Goal: Task Accomplishment & Management: Complete application form

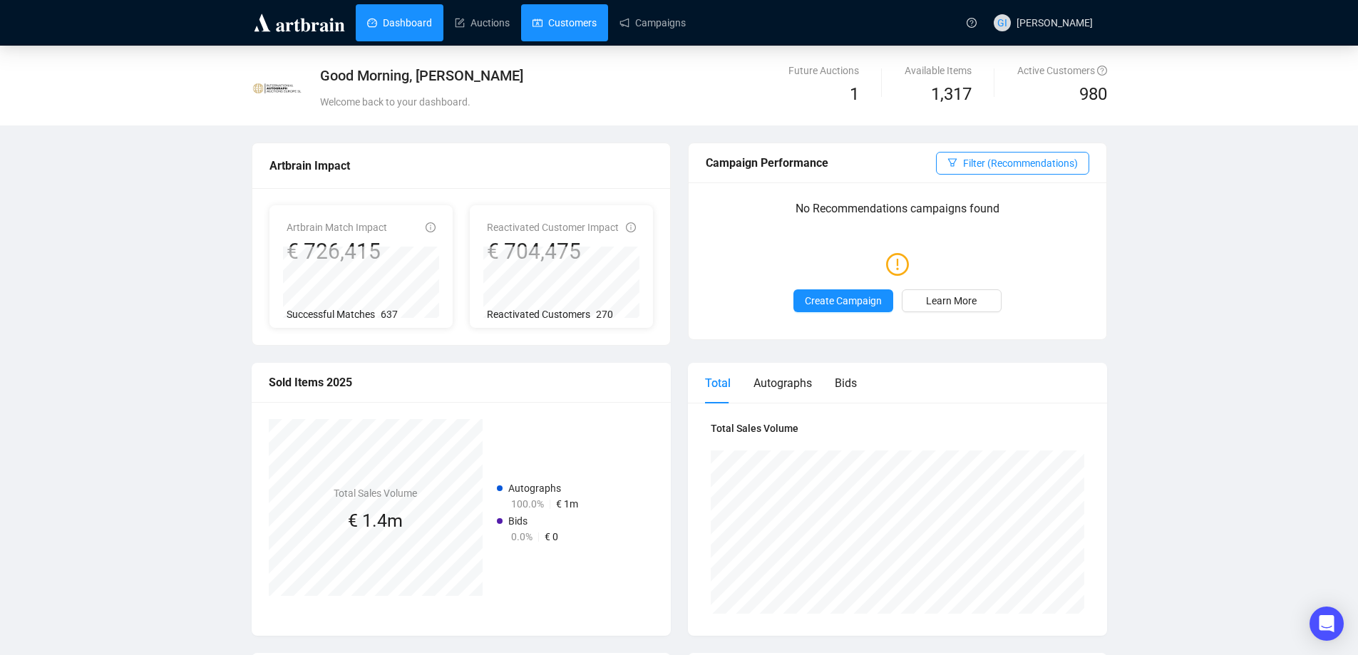
click at [578, 23] on link "Customers" at bounding box center [565, 22] width 64 height 37
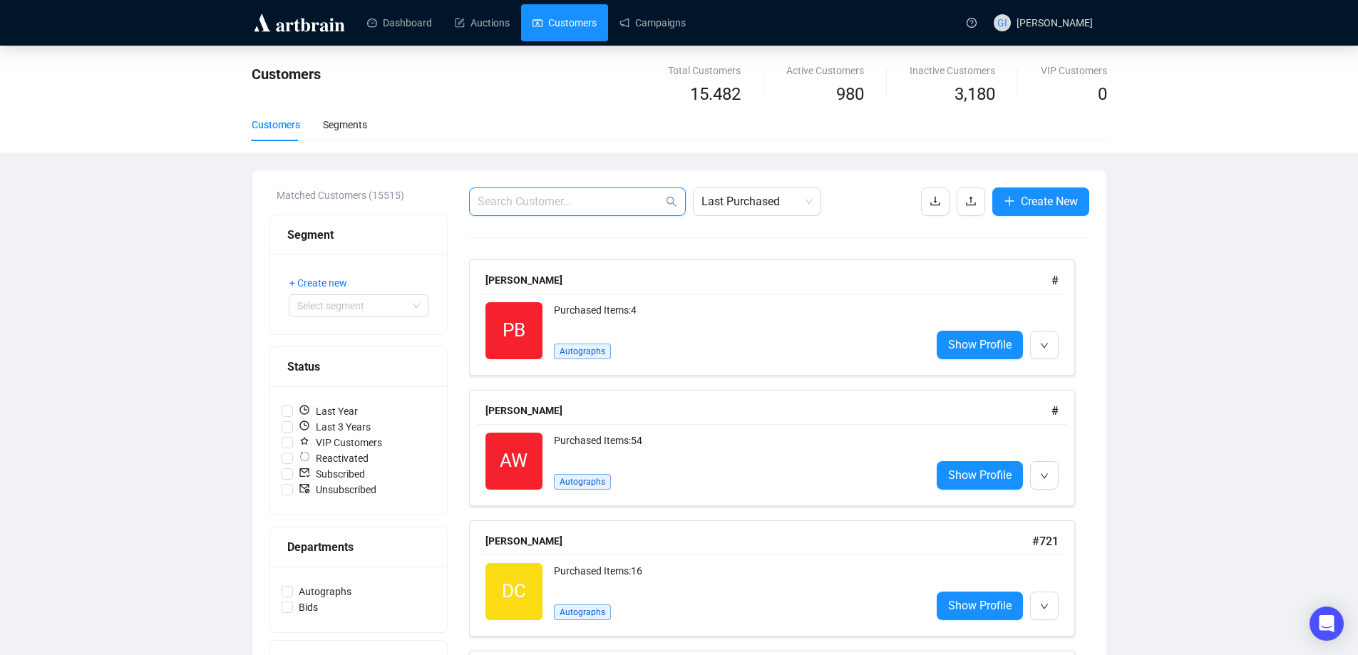
click at [556, 208] on input "text" at bounding box center [570, 201] width 185 height 17
type input "[PERSON_NAME]"
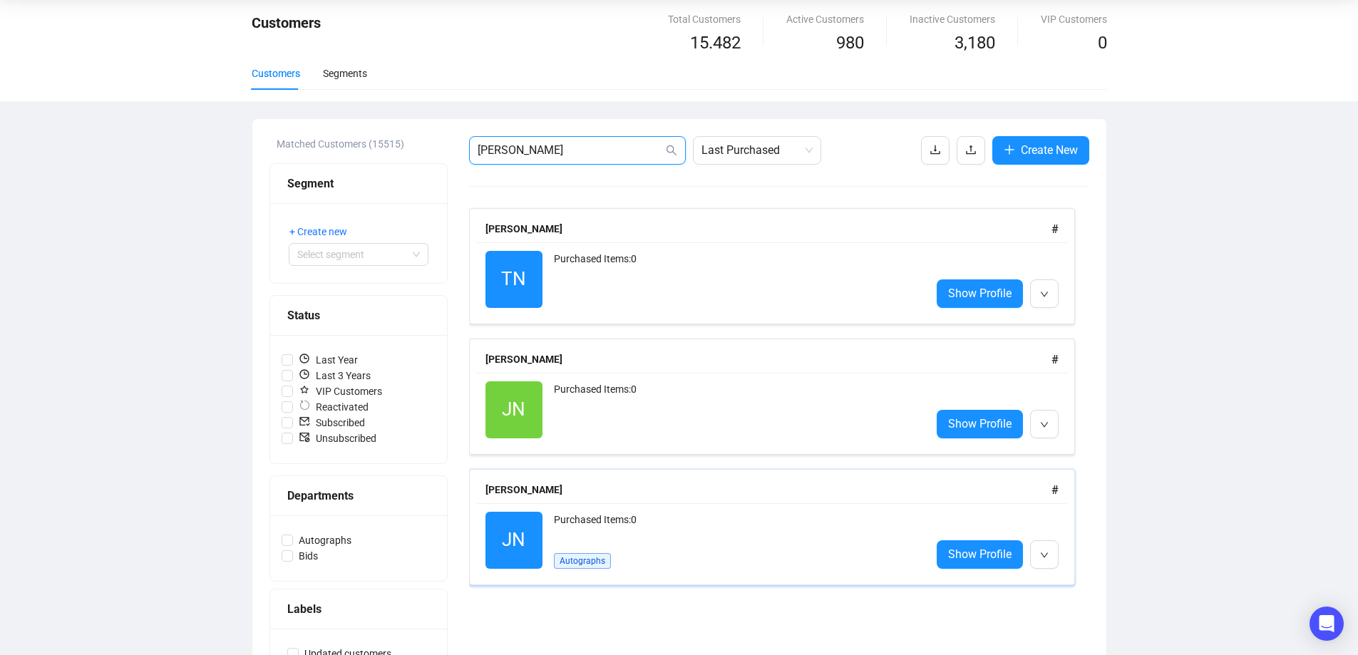
scroll to position [120, 0]
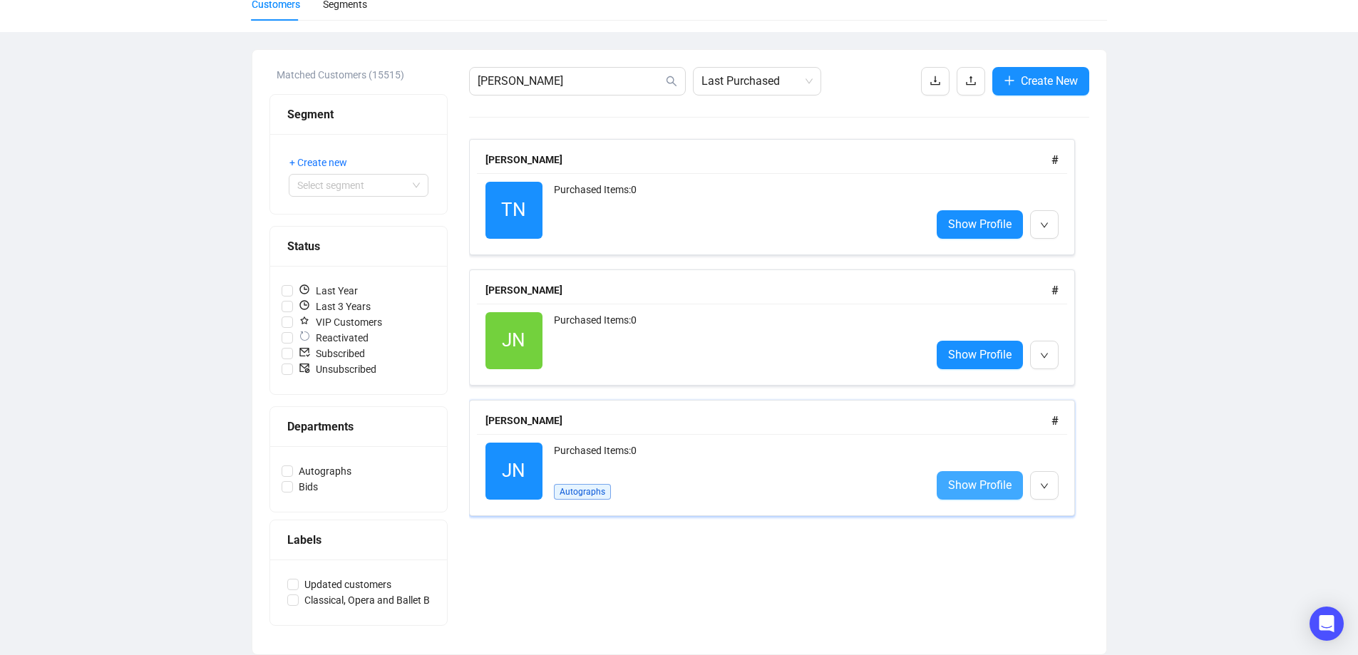
click at [1009, 491] on span "Show Profile" at bounding box center [979, 485] width 63 height 18
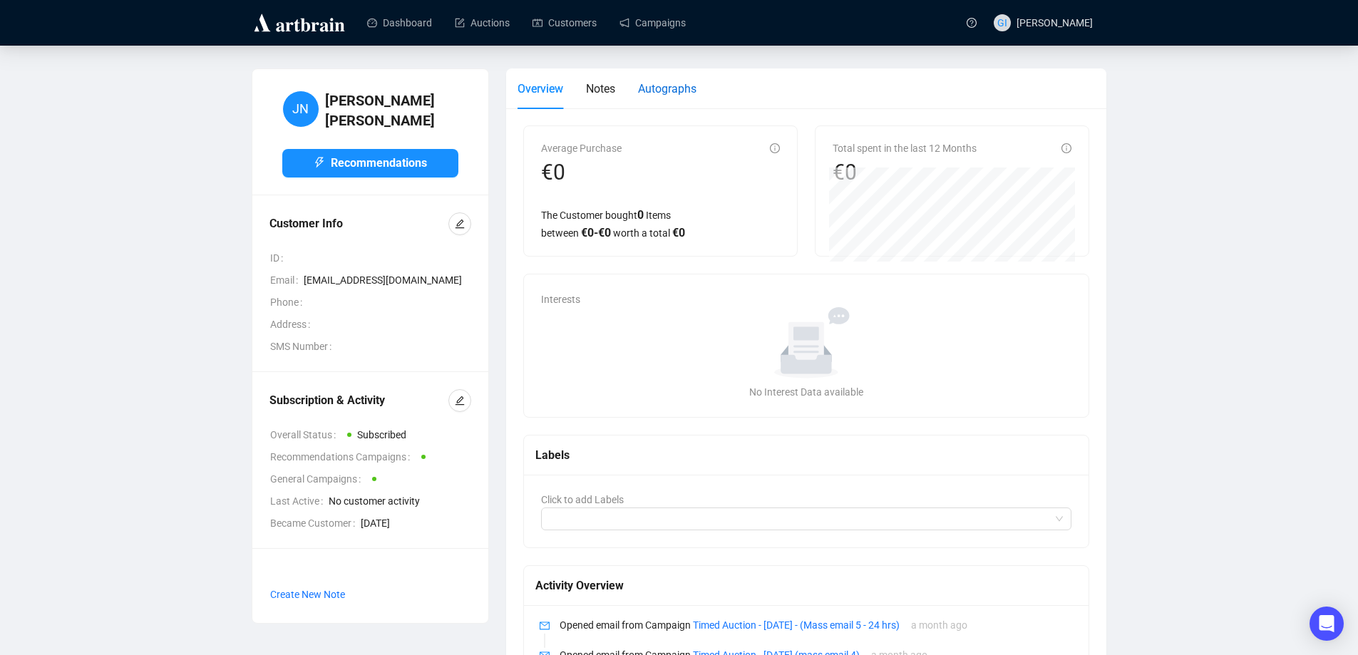
click at [666, 94] on span "Autographs" at bounding box center [667, 89] width 58 height 14
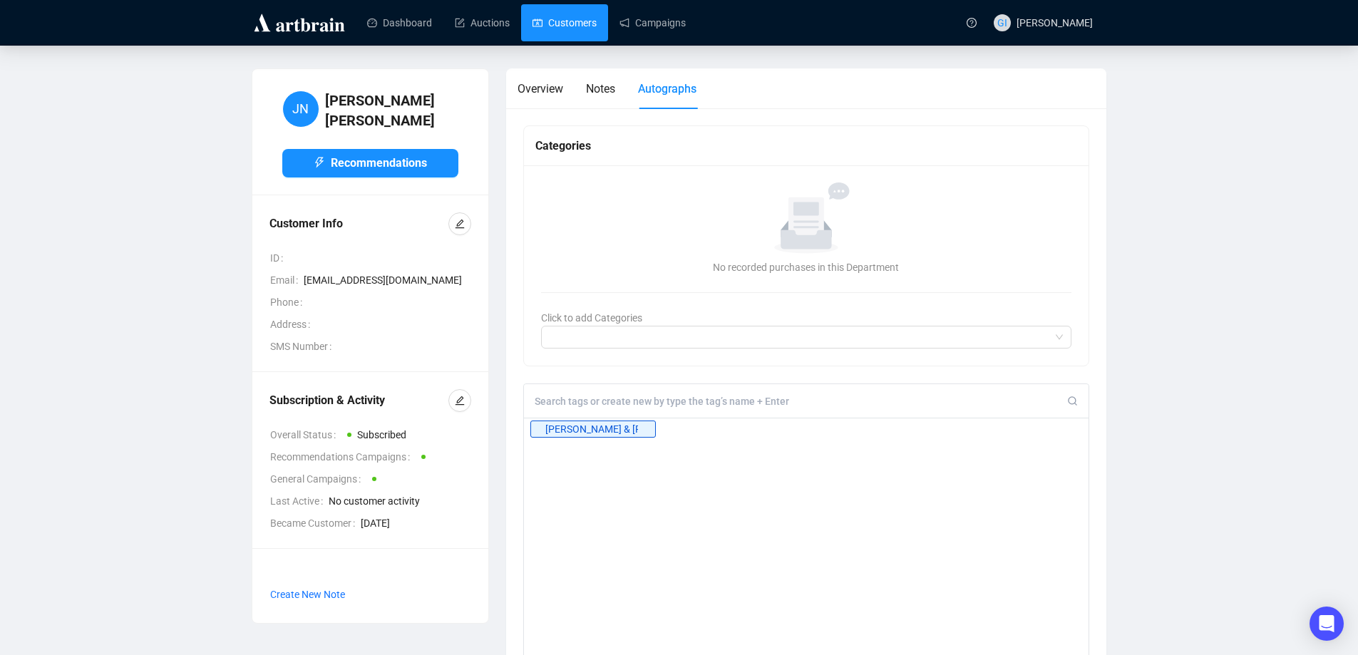
click at [578, 26] on link "Customers" at bounding box center [565, 22] width 64 height 37
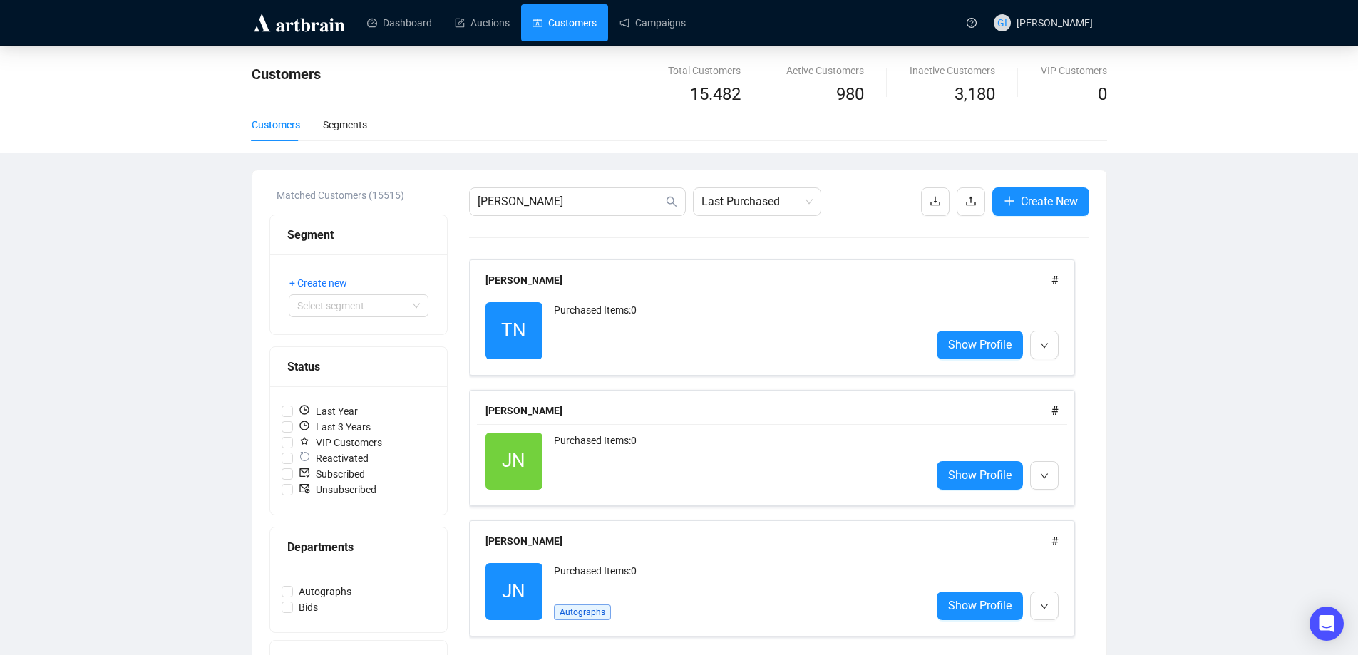
click at [538, 217] on div "[PERSON_NAME] Last Purchased Create New [PERSON_NAME] # TN Reactivated Purchase…" at bounding box center [779, 473] width 620 height 570
click at [530, 202] on input "[PERSON_NAME]" at bounding box center [570, 201] width 185 height 17
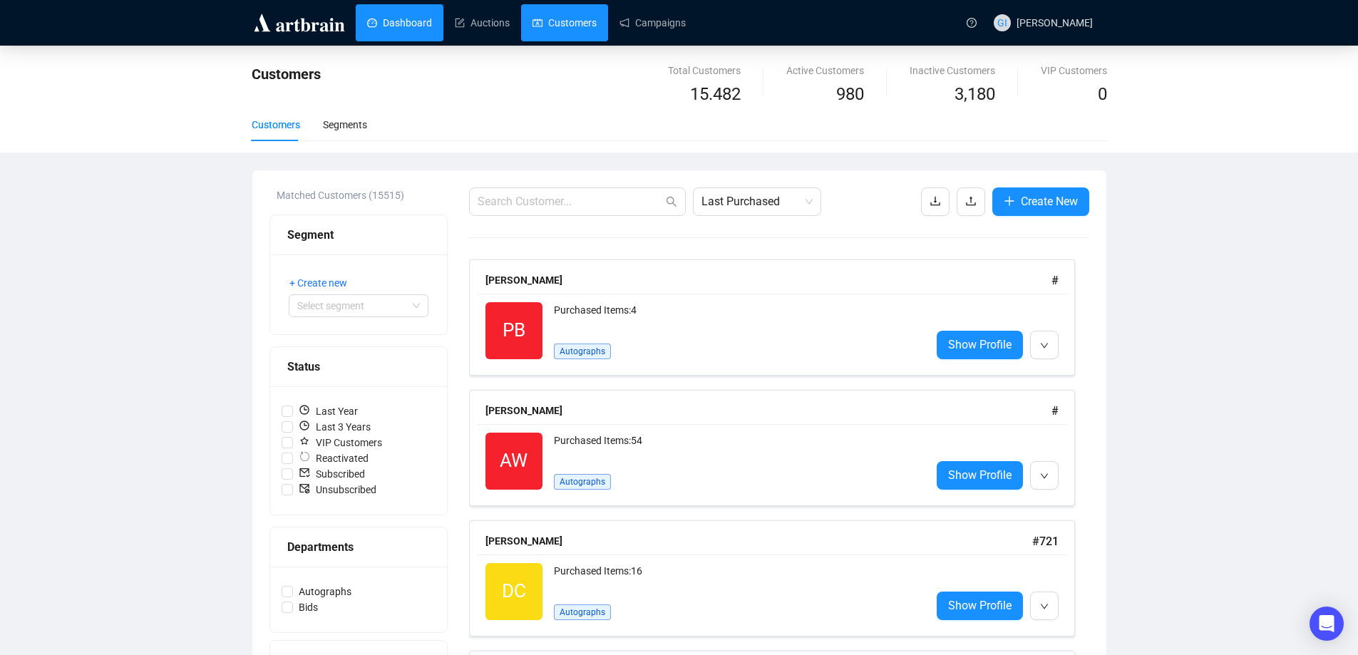
click at [412, 34] on link "Dashboard" at bounding box center [399, 22] width 65 height 37
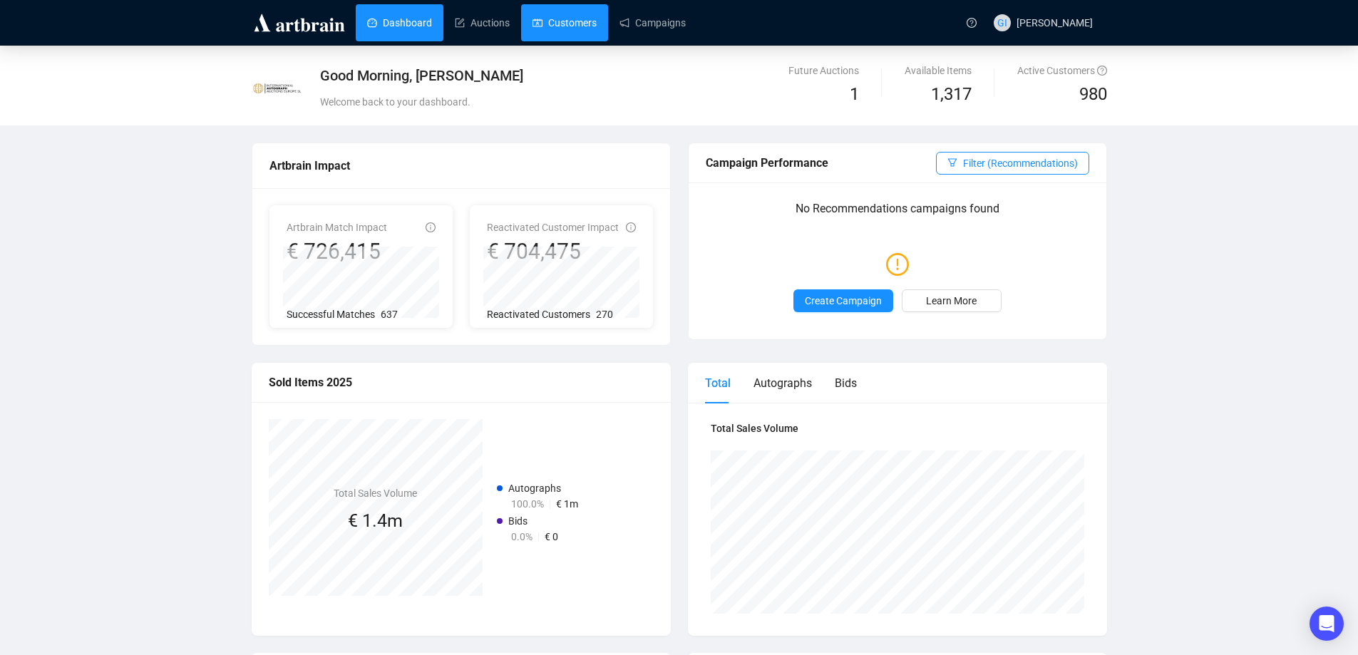
click at [592, 21] on link "Customers" at bounding box center [565, 22] width 64 height 37
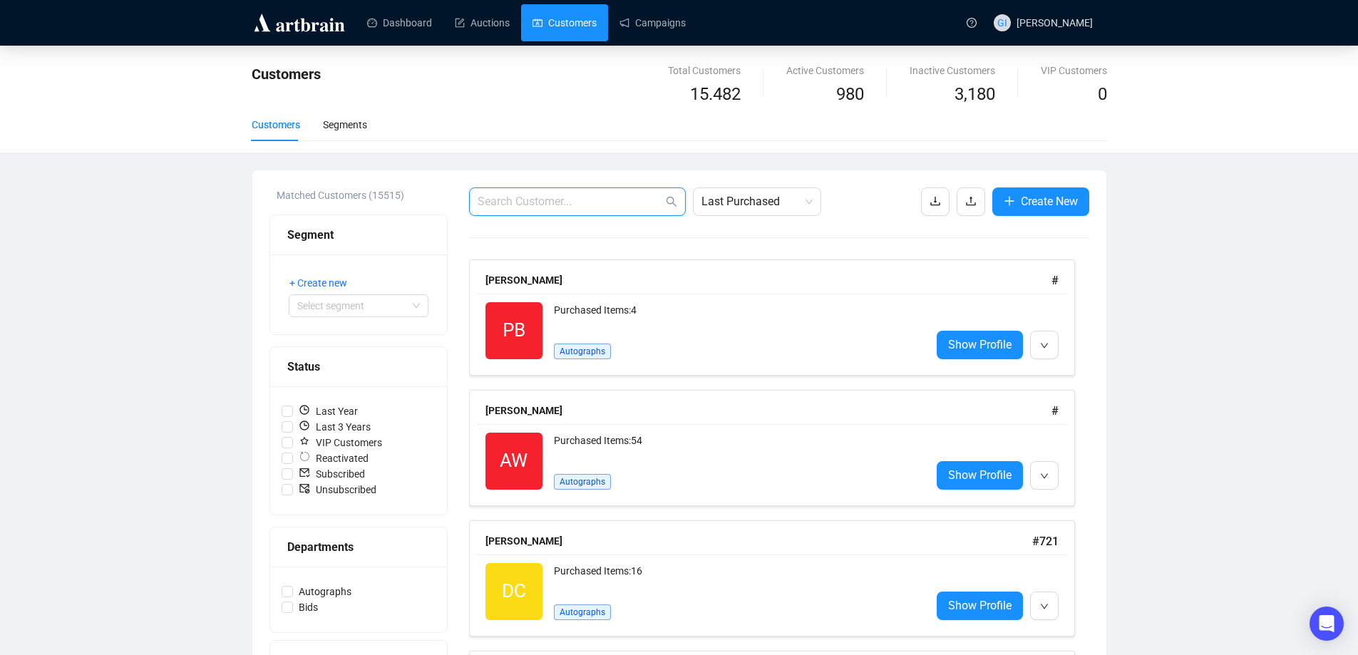
click at [580, 202] on input "text" at bounding box center [570, 201] width 185 height 17
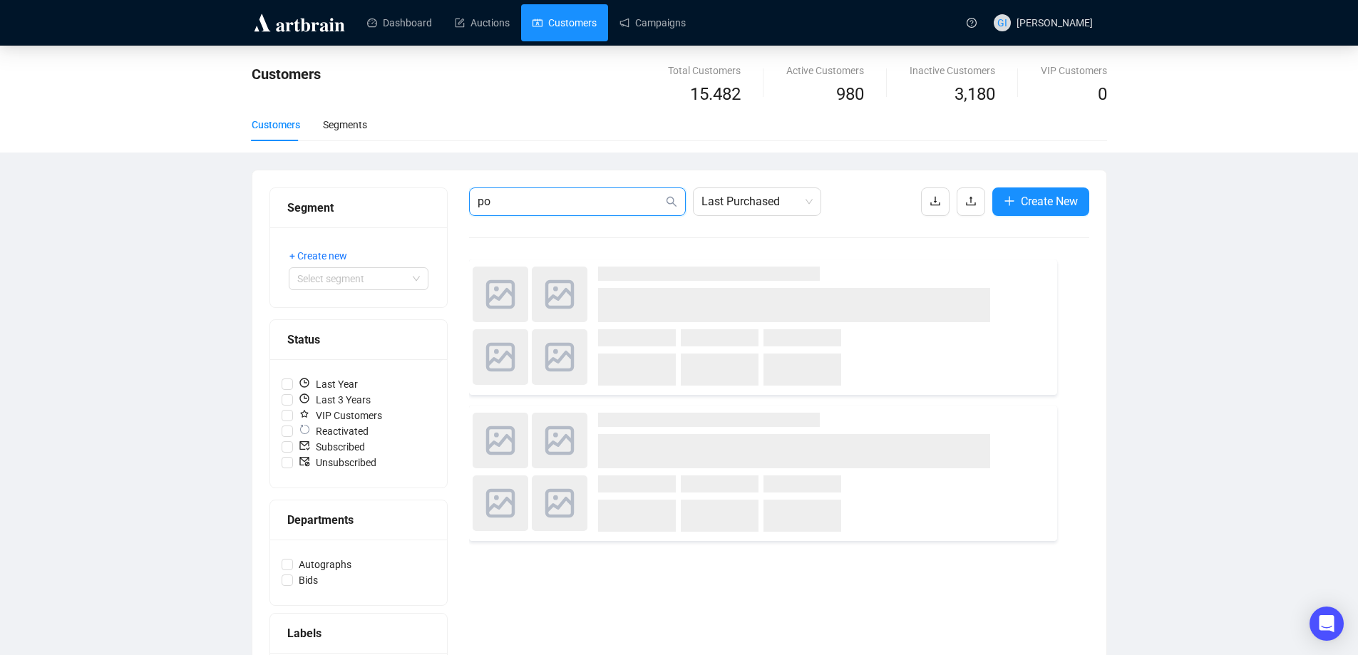
type input "p"
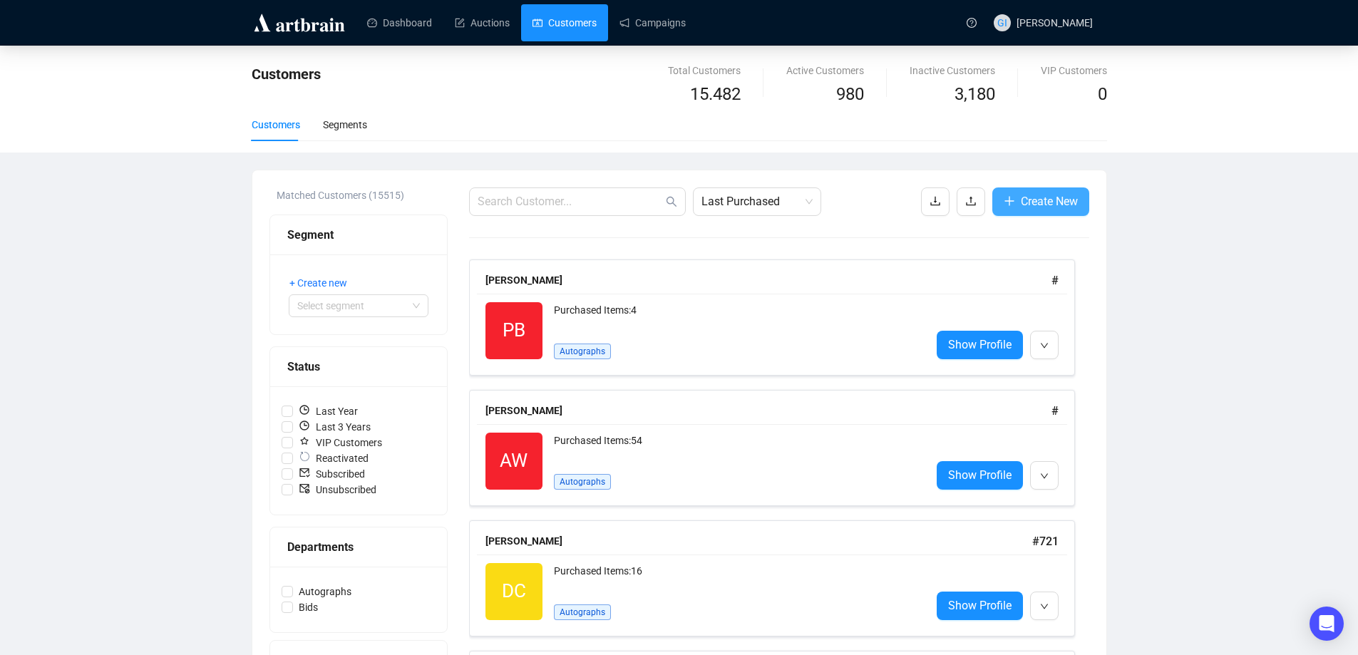
click at [1076, 191] on button "Create New" at bounding box center [1040, 202] width 97 height 29
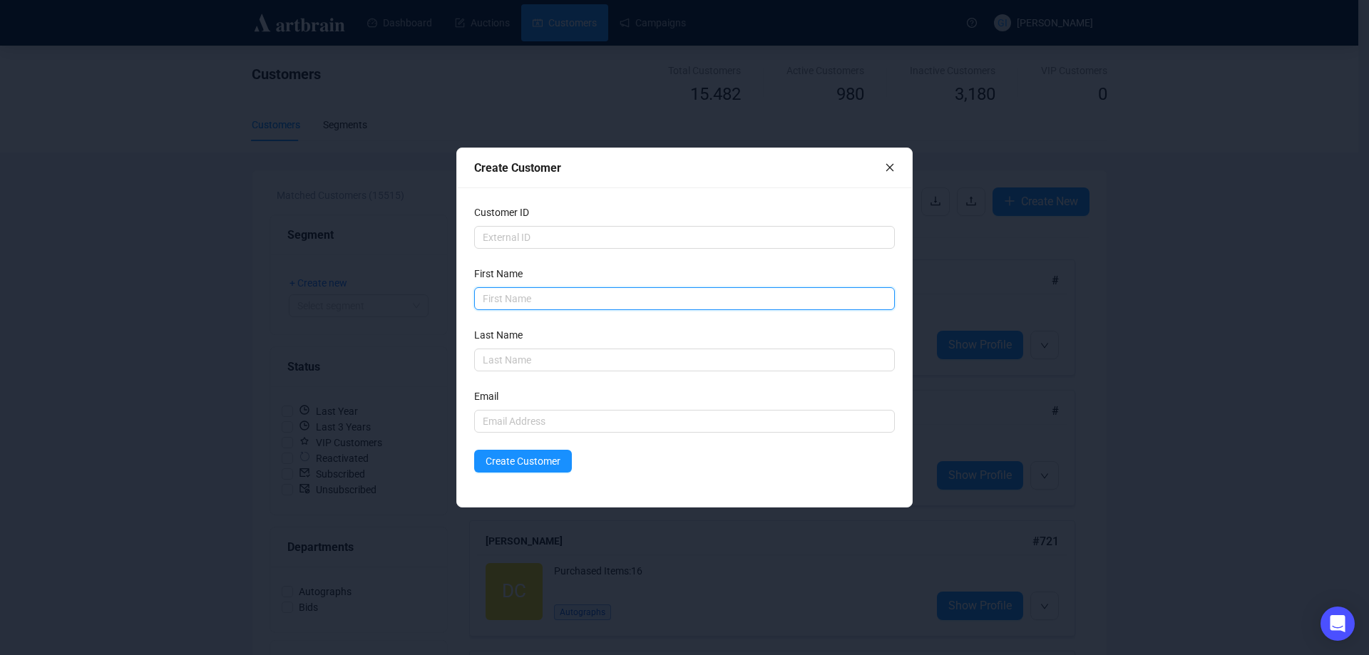
click at [556, 303] on input "text" at bounding box center [684, 298] width 421 height 23
type input "Retro"
type input "p"
type input "P"
type input "p"
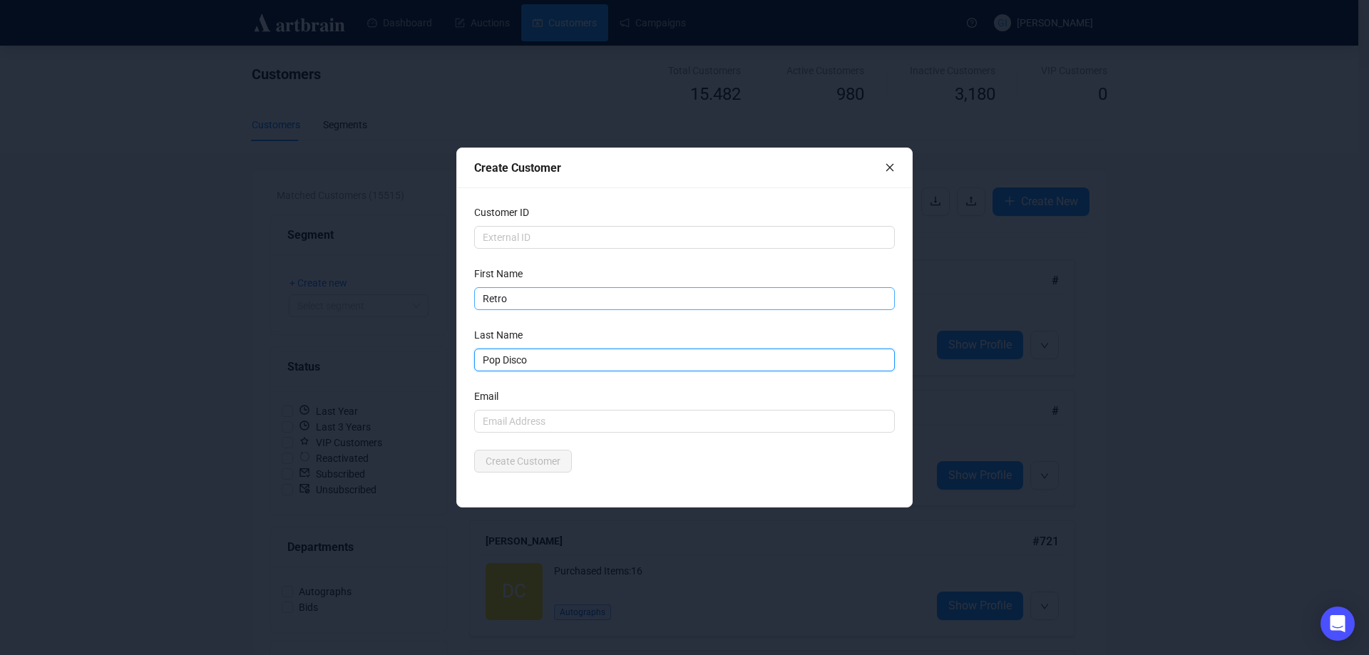
type input "Pop Disco"
click at [625, 425] on input "text" at bounding box center [684, 421] width 421 height 23
type input "[EMAIL_ADDRESS][DOMAIN_NAME]"
click at [649, 392] on div "Email" at bounding box center [684, 399] width 421 height 21
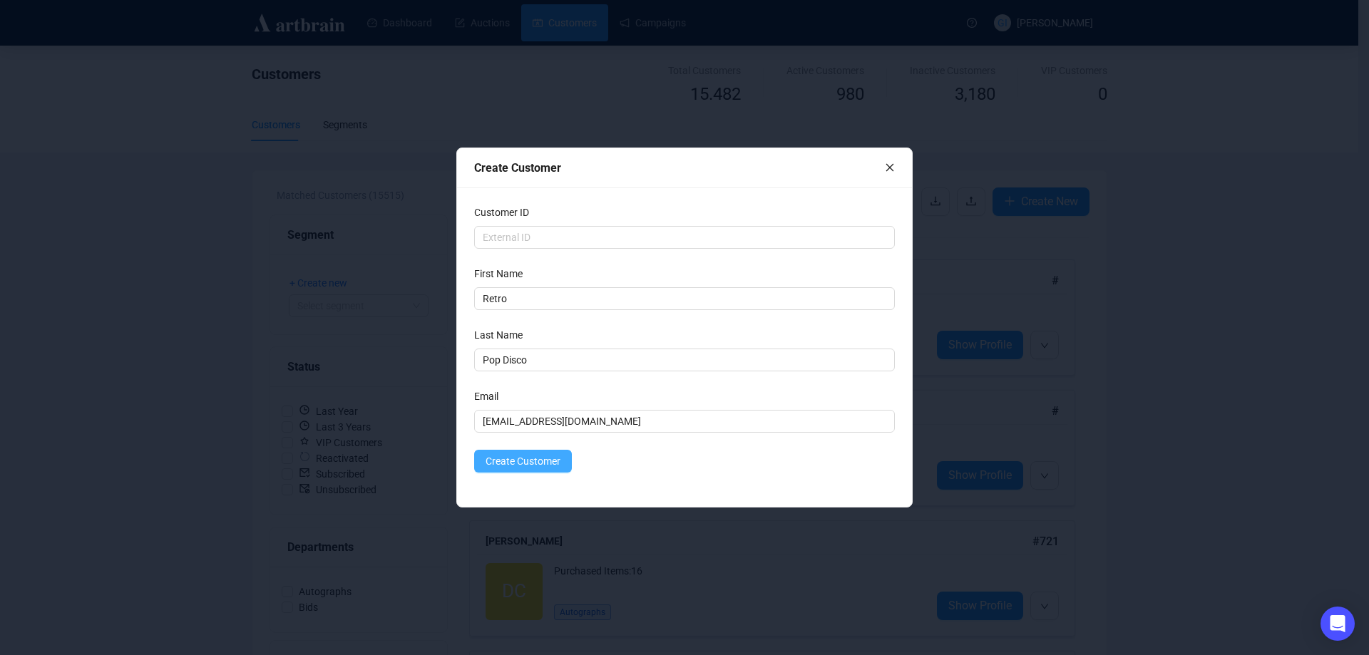
click at [530, 458] on span "Create Customer" at bounding box center [523, 461] width 75 height 16
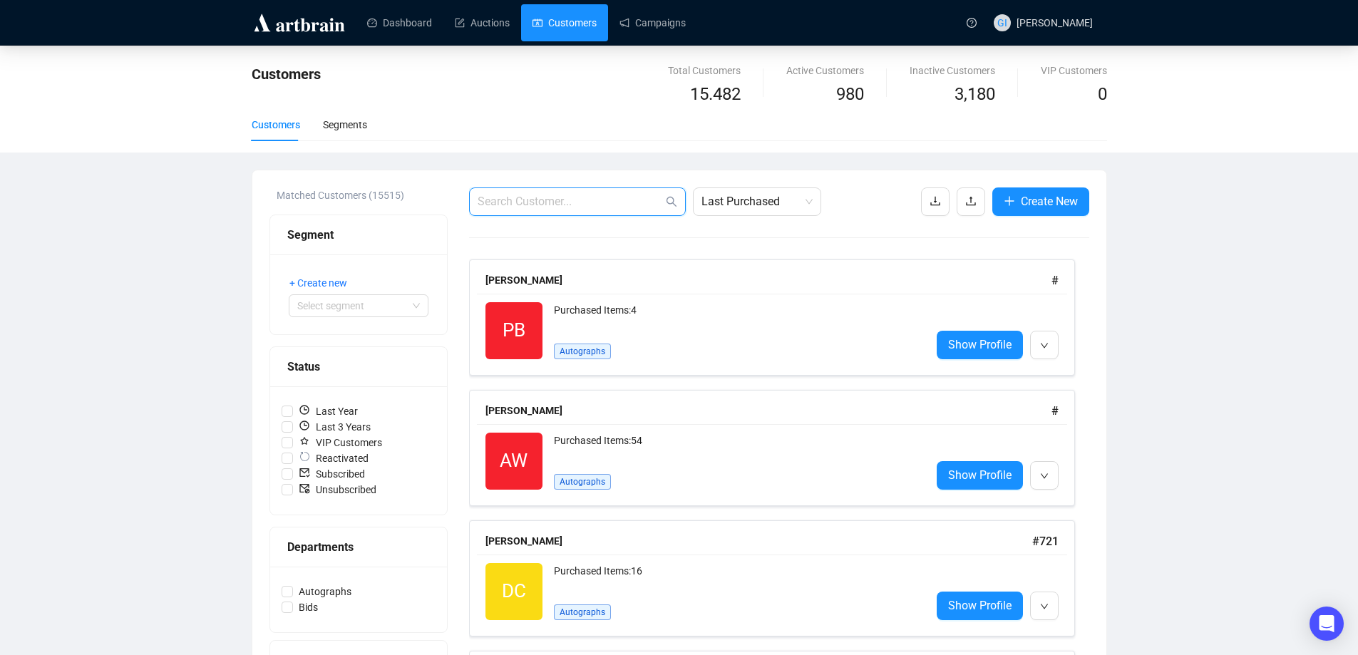
click at [547, 196] on input "text" at bounding box center [570, 201] width 185 height 17
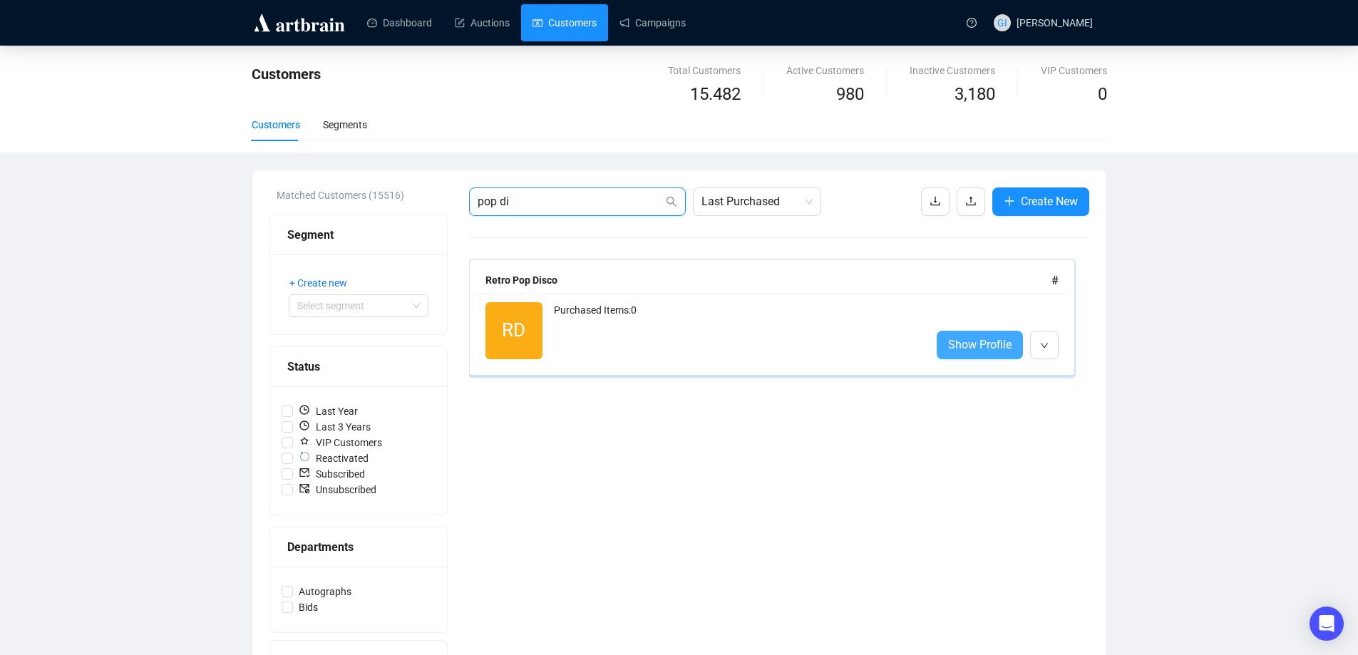
type input "pop di"
click at [1017, 347] on link "Show Profile" at bounding box center [980, 345] width 86 height 29
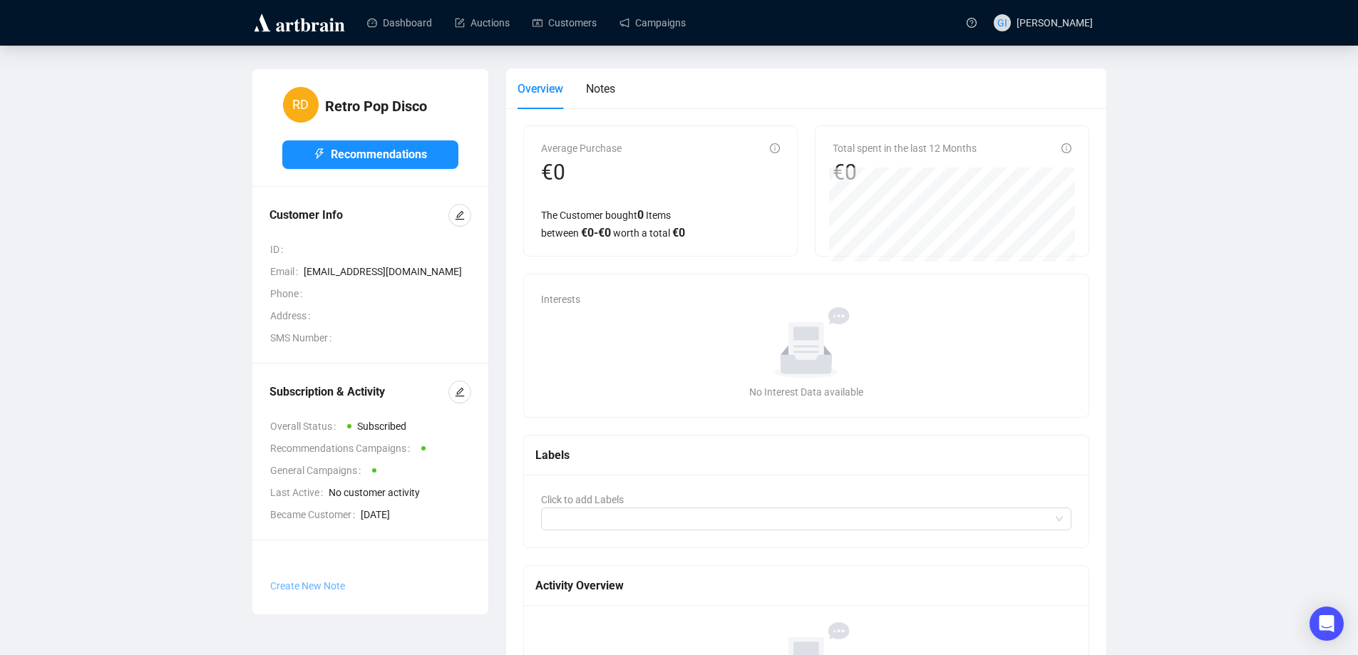
click at [301, 587] on span "Create New Note" at bounding box center [307, 585] width 75 height 11
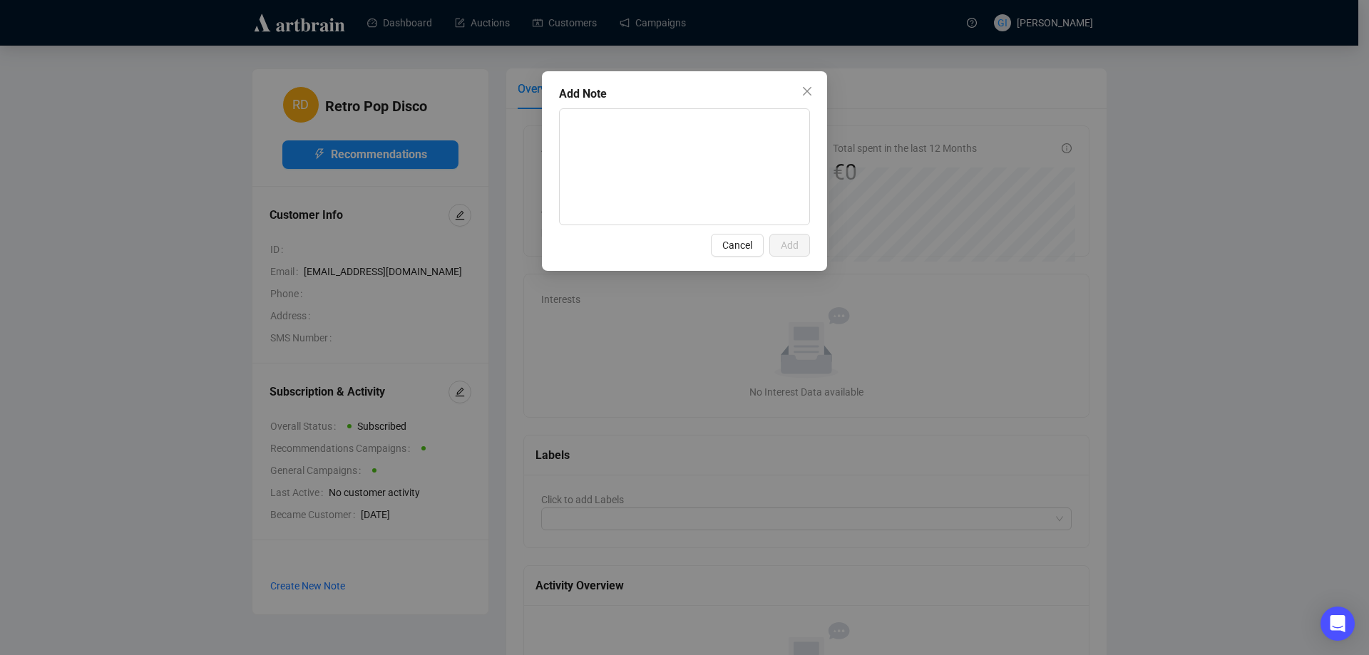
click at [809, 86] on button "Close" at bounding box center [807, 91] width 23 height 23
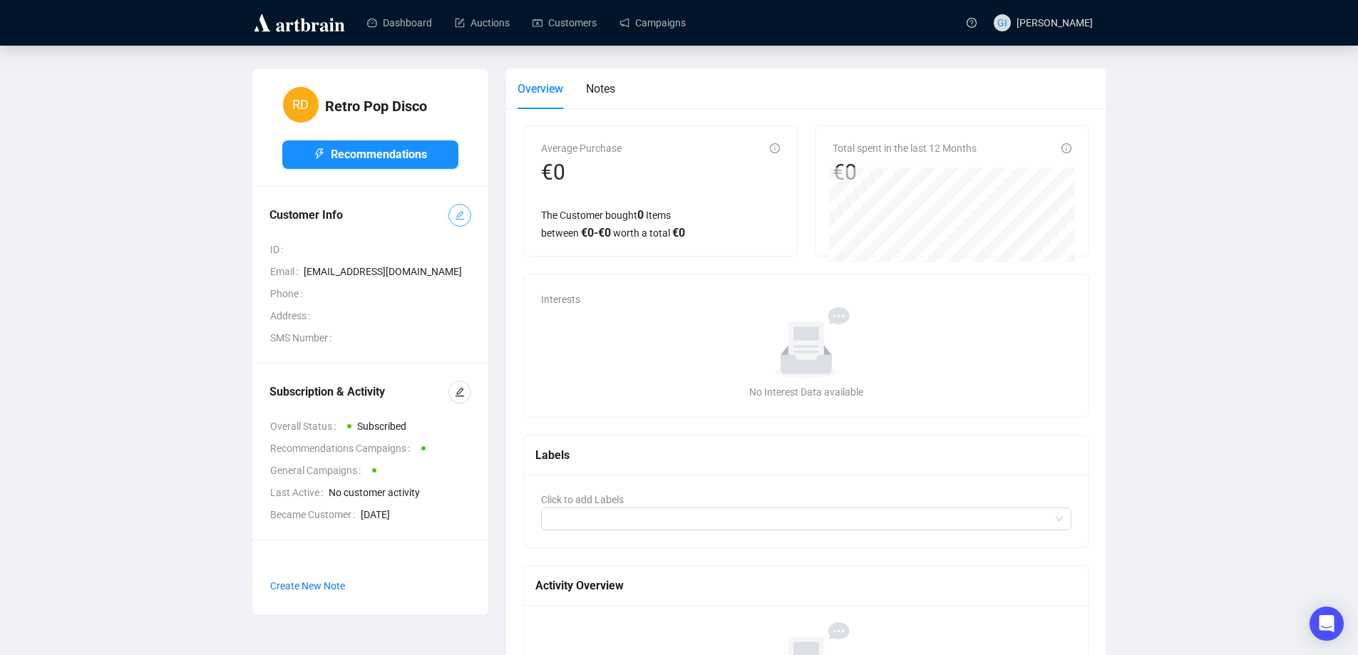
click at [463, 219] on icon "edit" at bounding box center [459, 215] width 9 height 9
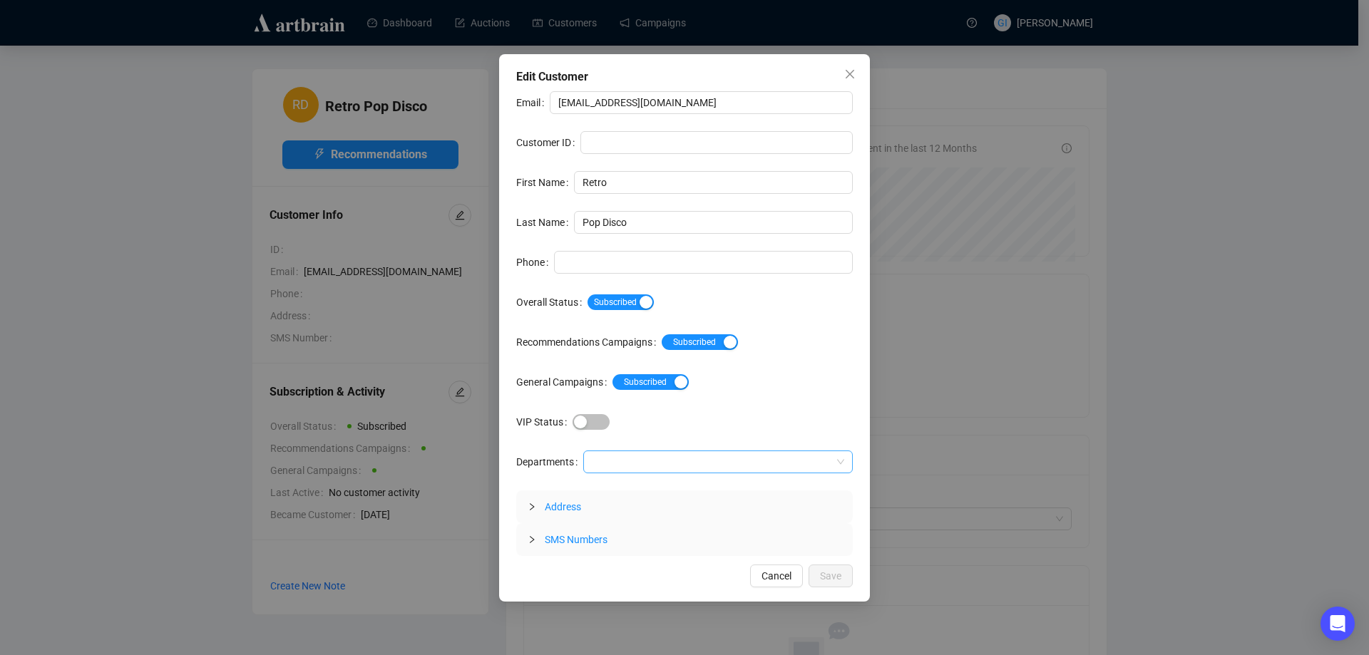
click at [636, 458] on div at bounding box center [710, 462] width 249 height 20
click at [619, 488] on div "Autographs" at bounding box center [717, 491] width 247 height 16
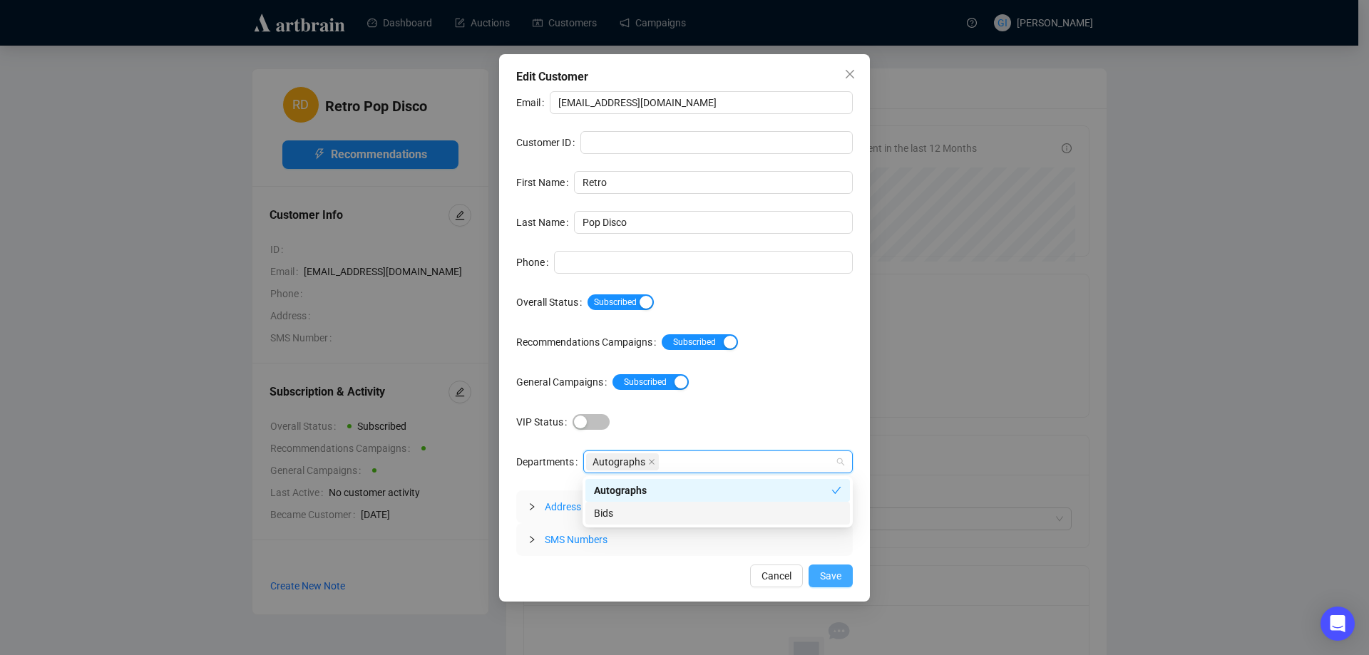
click at [832, 576] on span "Save" at bounding box center [830, 576] width 21 height 16
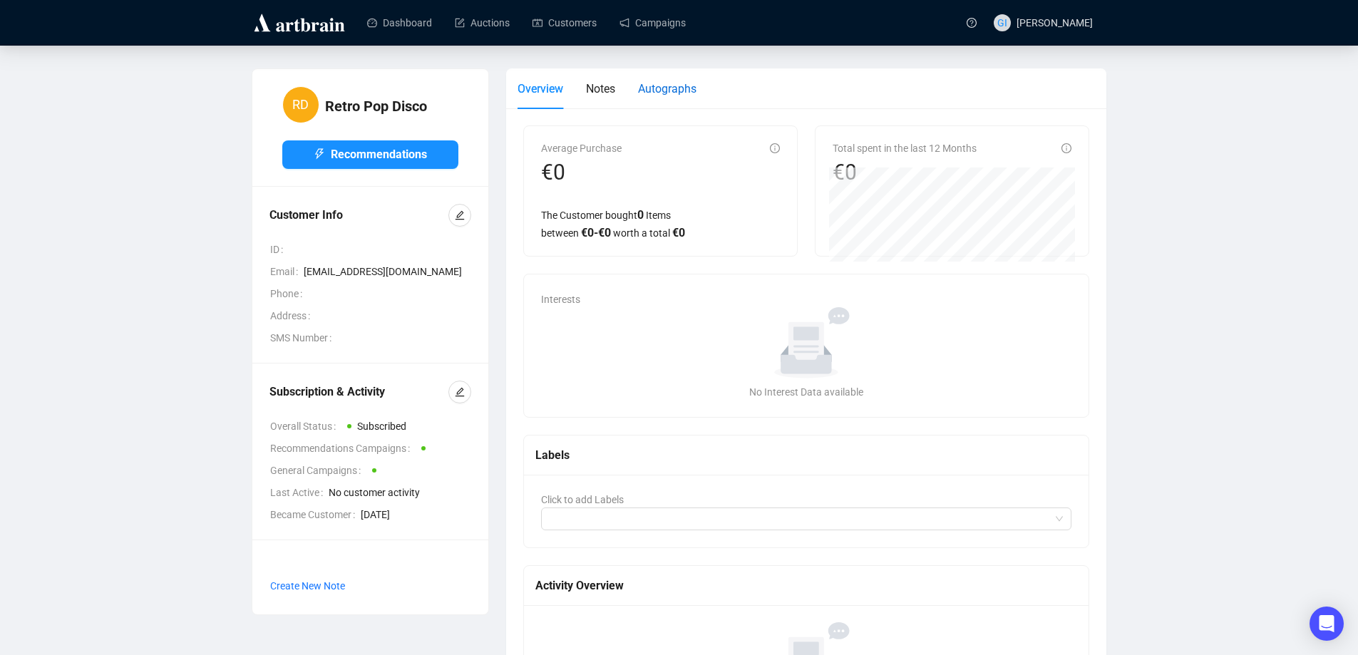
click at [650, 83] on span "Autographs" at bounding box center [667, 89] width 58 height 14
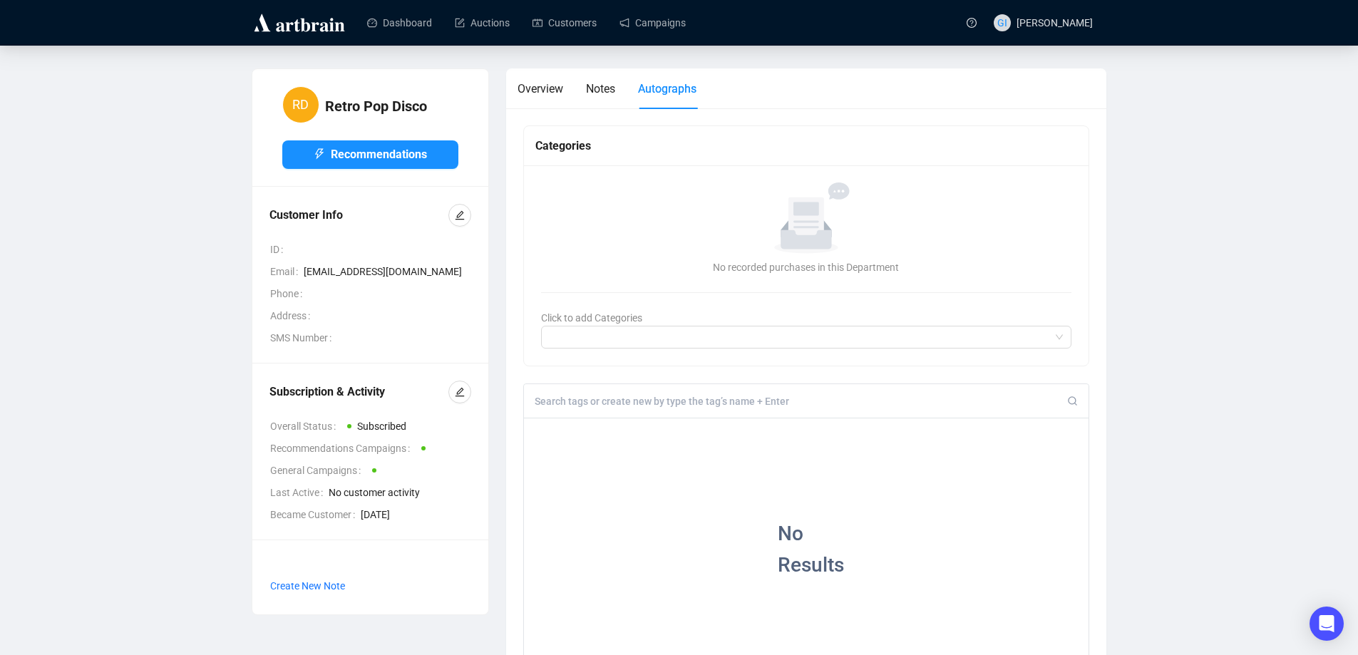
click at [583, 402] on input at bounding box center [801, 401] width 533 height 13
click at [570, 32] on link "Customers" at bounding box center [565, 22] width 64 height 37
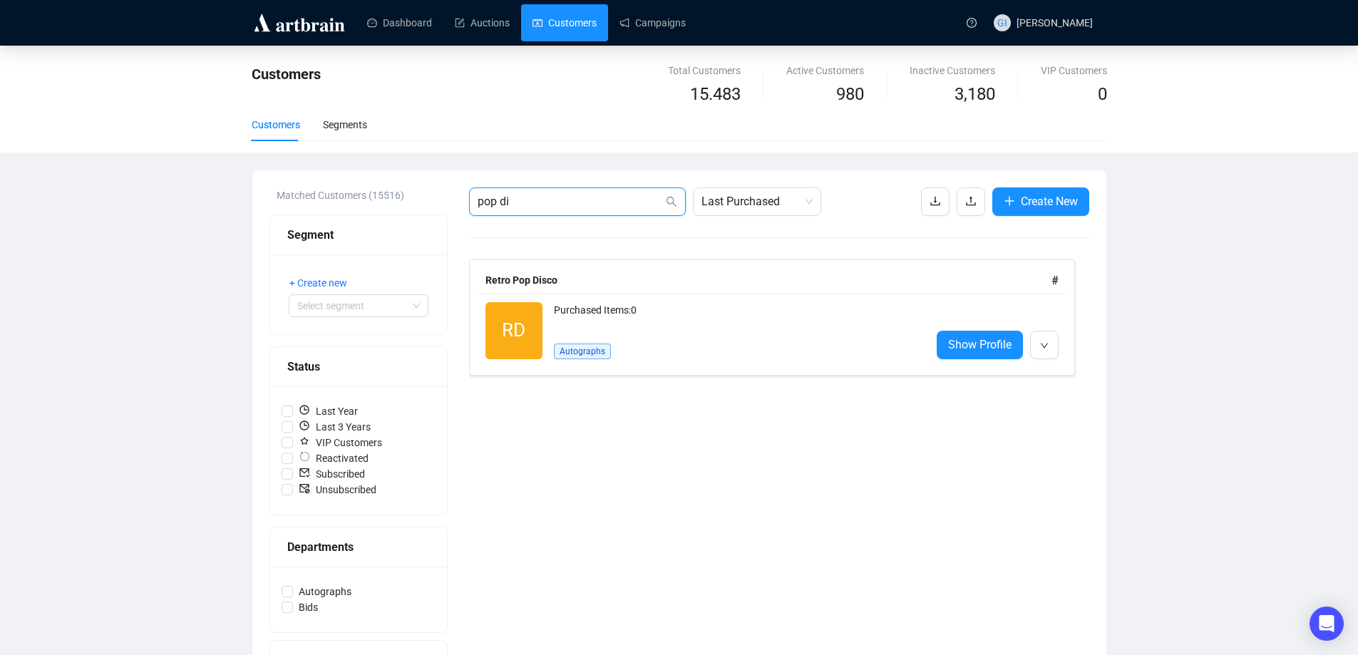
click at [624, 194] on input "pop di" at bounding box center [570, 201] width 185 height 17
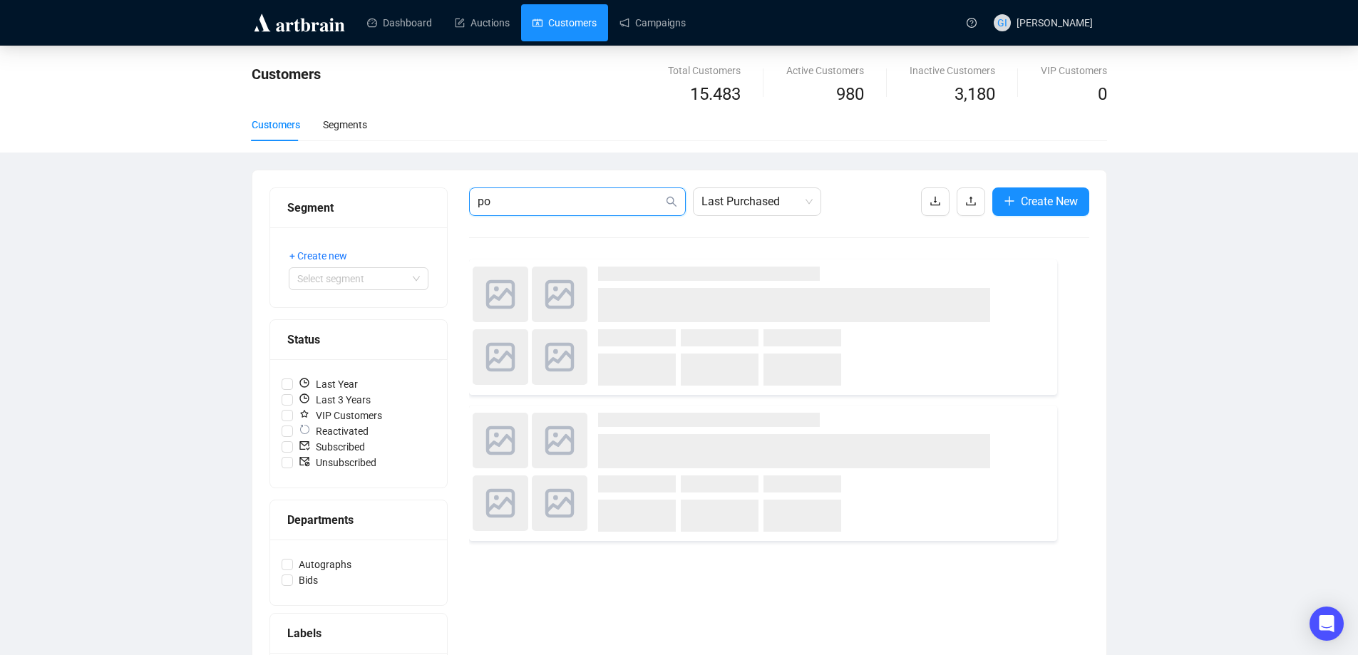
type input "p"
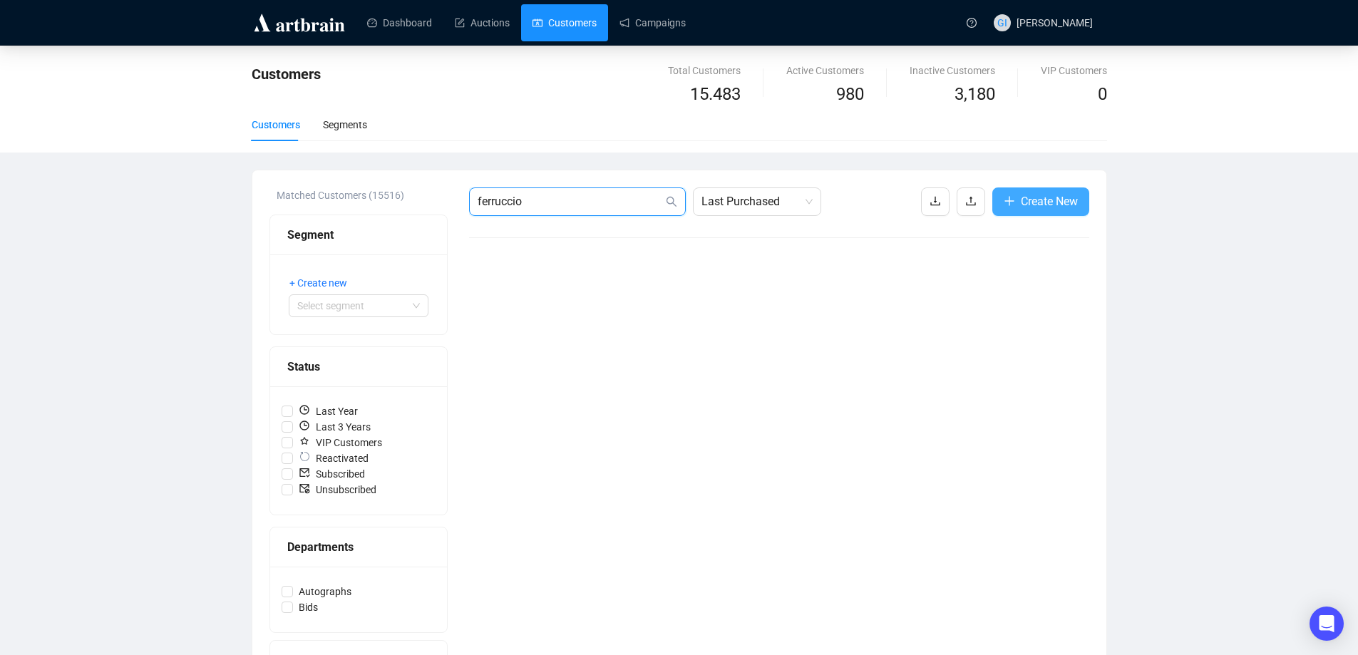
type input "ferruccio"
click at [1010, 201] on icon "plus" at bounding box center [1009, 200] width 9 height 1
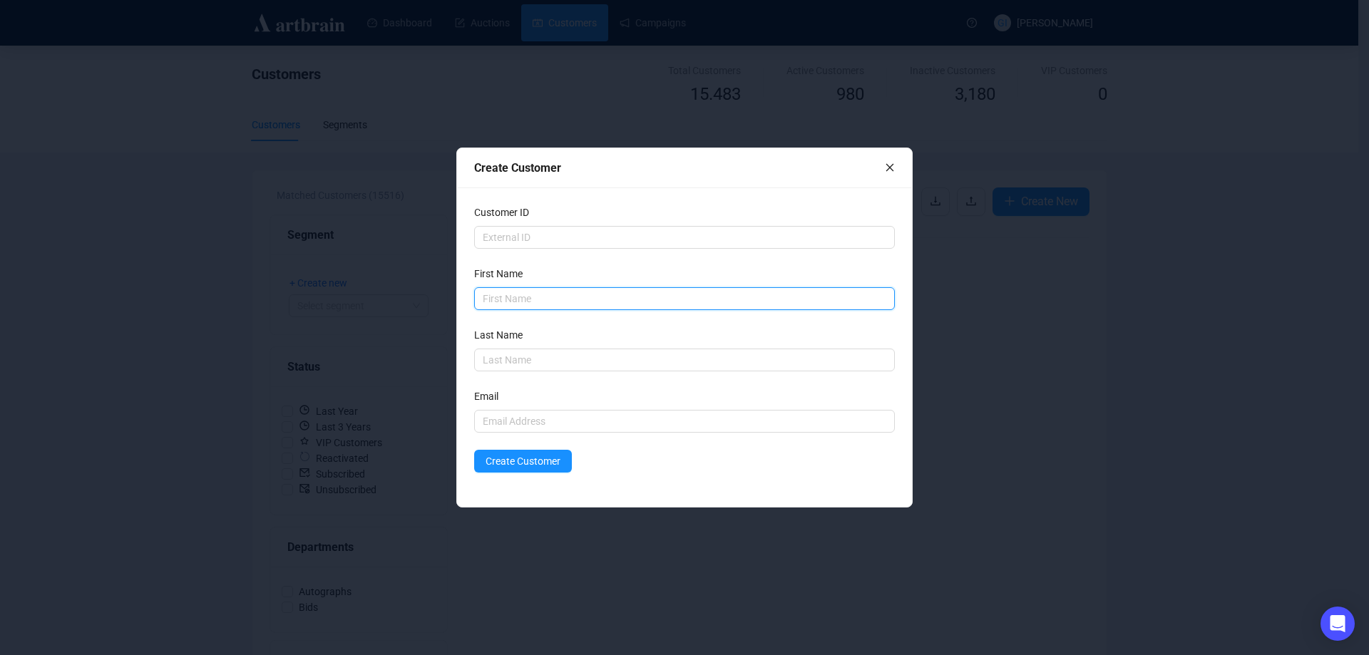
click at [488, 306] on input "text" at bounding box center [684, 298] width 421 height 23
type input "[PERSON_NAME]"
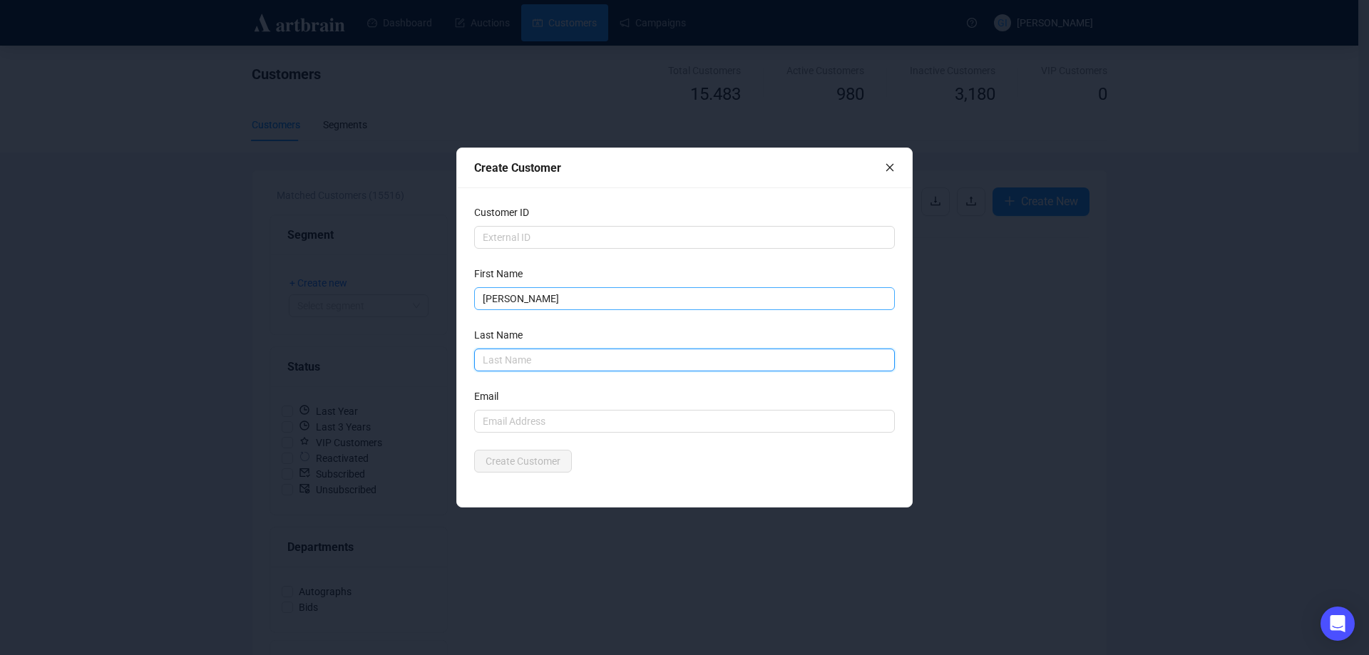
type input "D"
type input "Ferruccio"
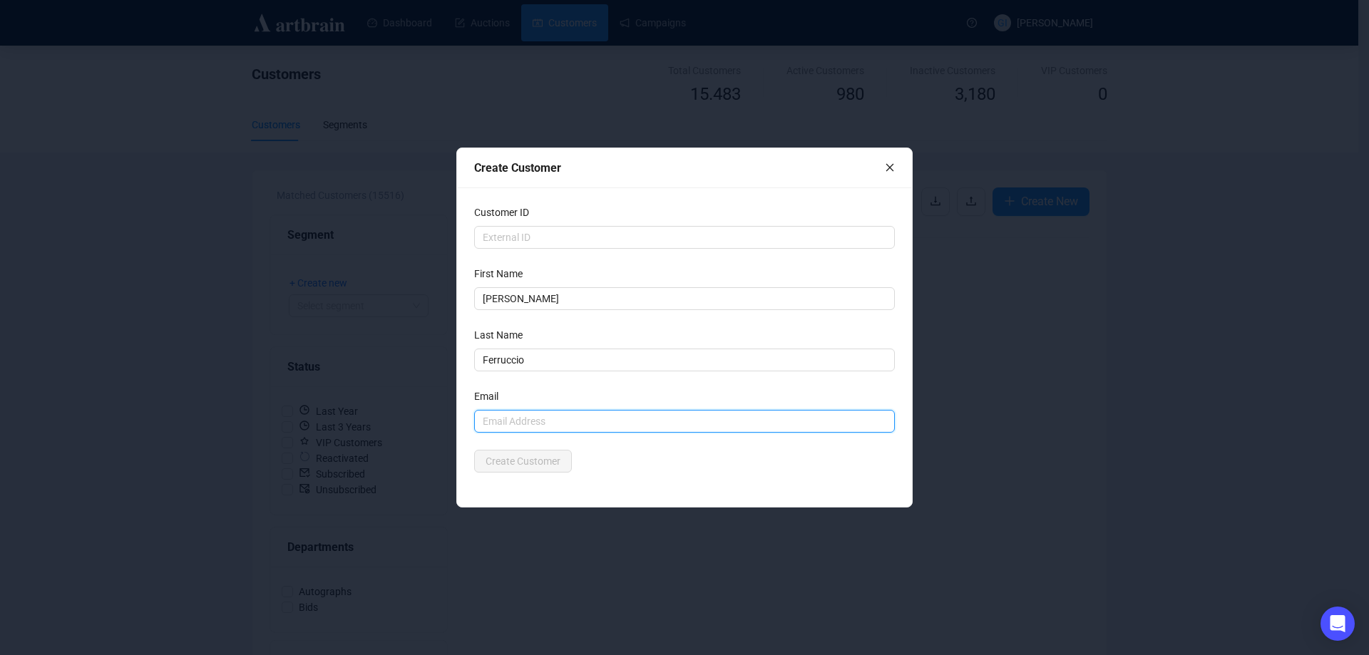
click at [496, 428] on input "text" at bounding box center [684, 421] width 421 height 23
click at [589, 423] on input "[EMAIL_ADDRESS]" at bounding box center [684, 421] width 421 height 23
type input "[EMAIL_ADDRESS][DOMAIN_NAME]"
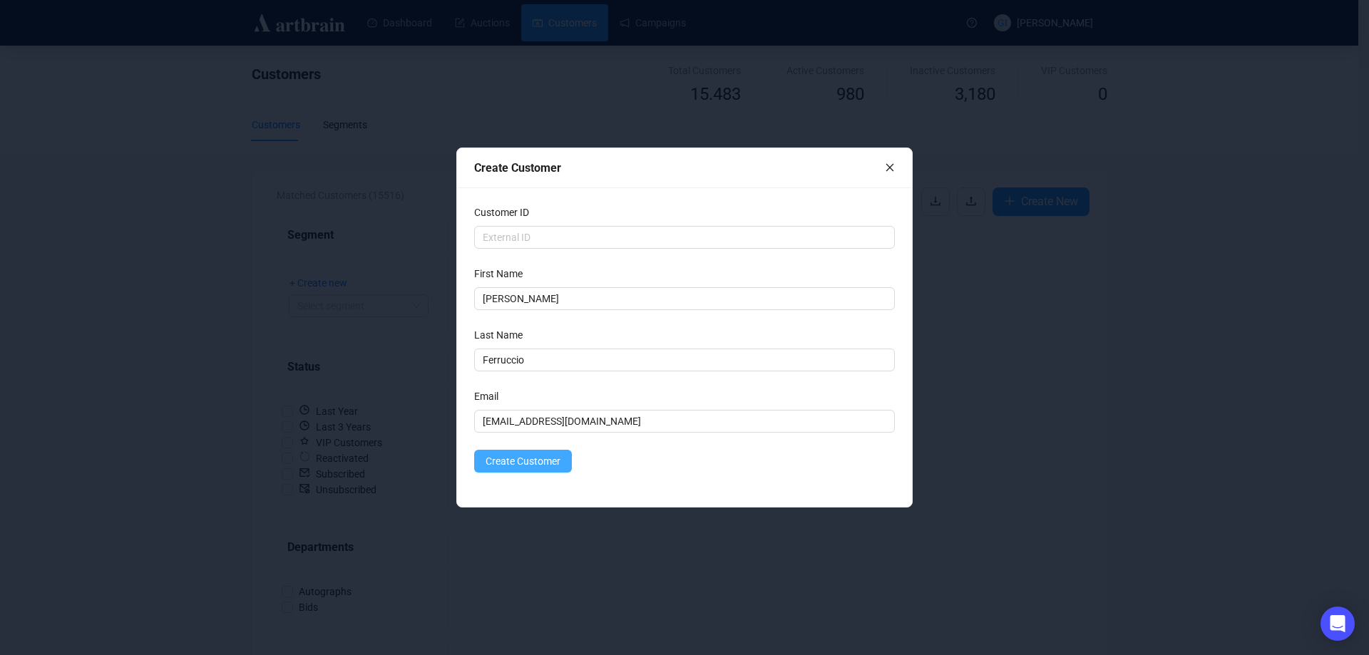
click at [555, 459] on span "Create Customer" at bounding box center [523, 461] width 75 height 16
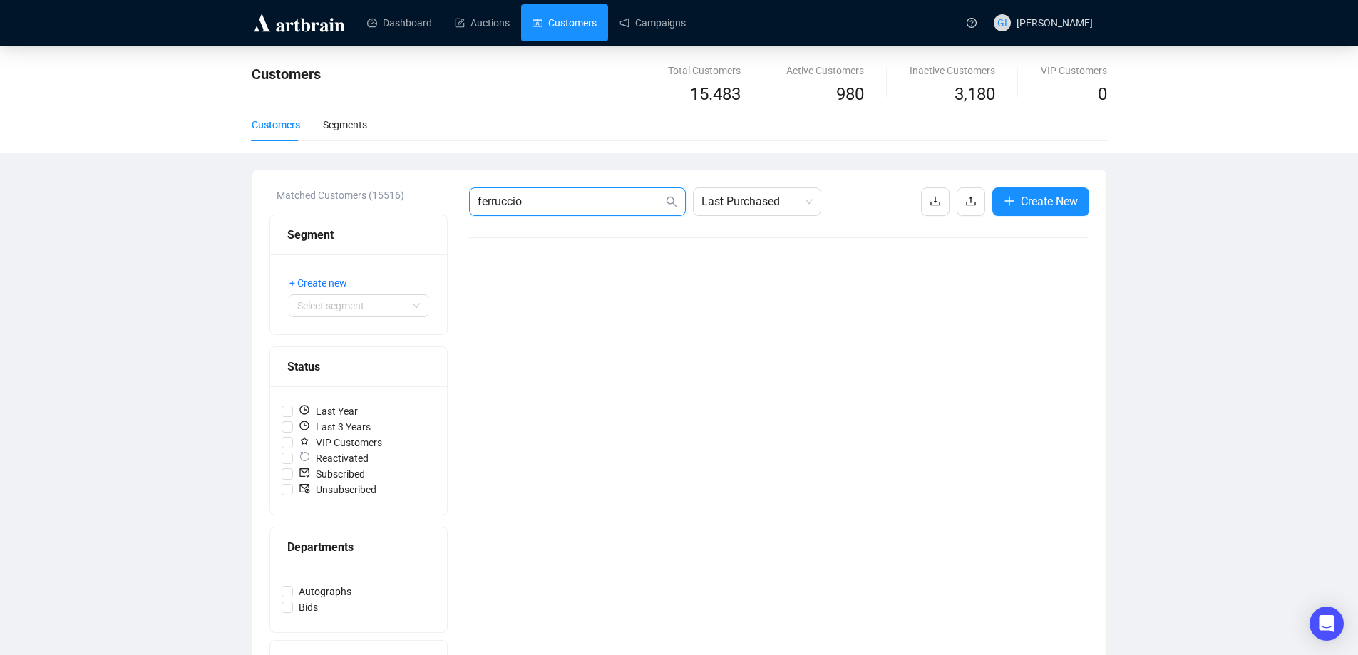
click at [573, 201] on input "ferruccio" at bounding box center [570, 201] width 185 height 17
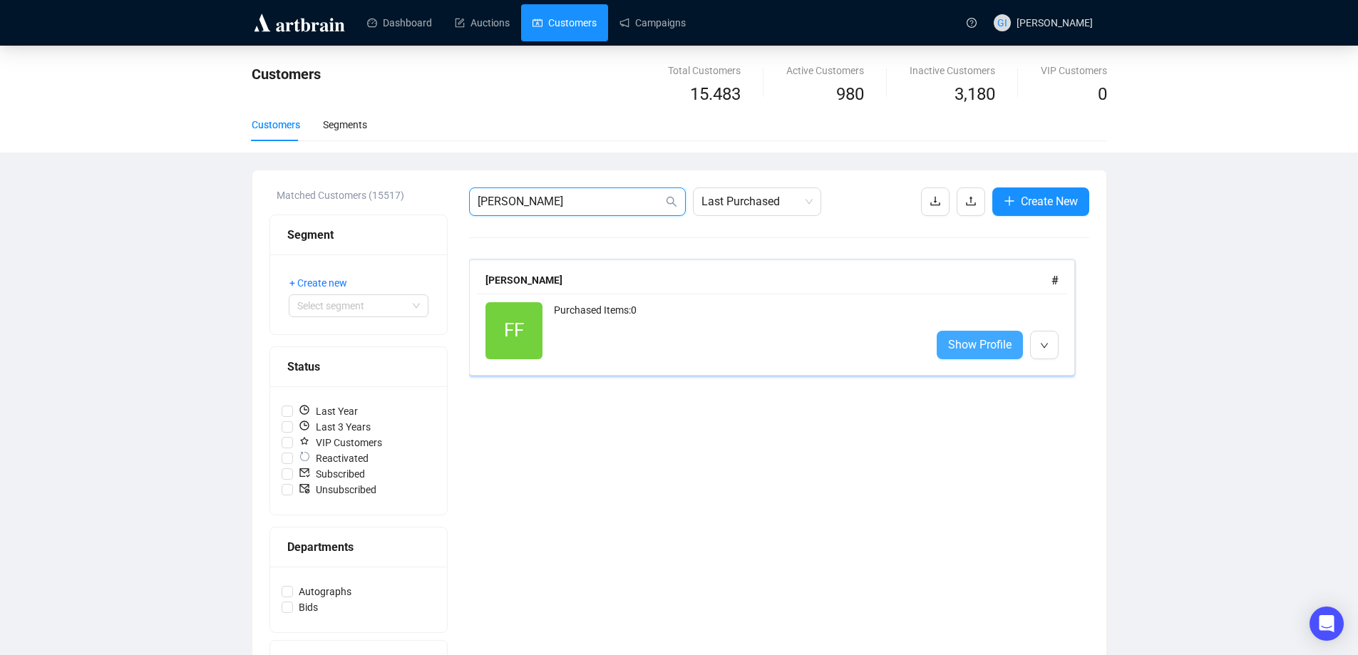
type input "[PERSON_NAME]"
click at [1008, 343] on span "Show Profile" at bounding box center [979, 345] width 63 height 18
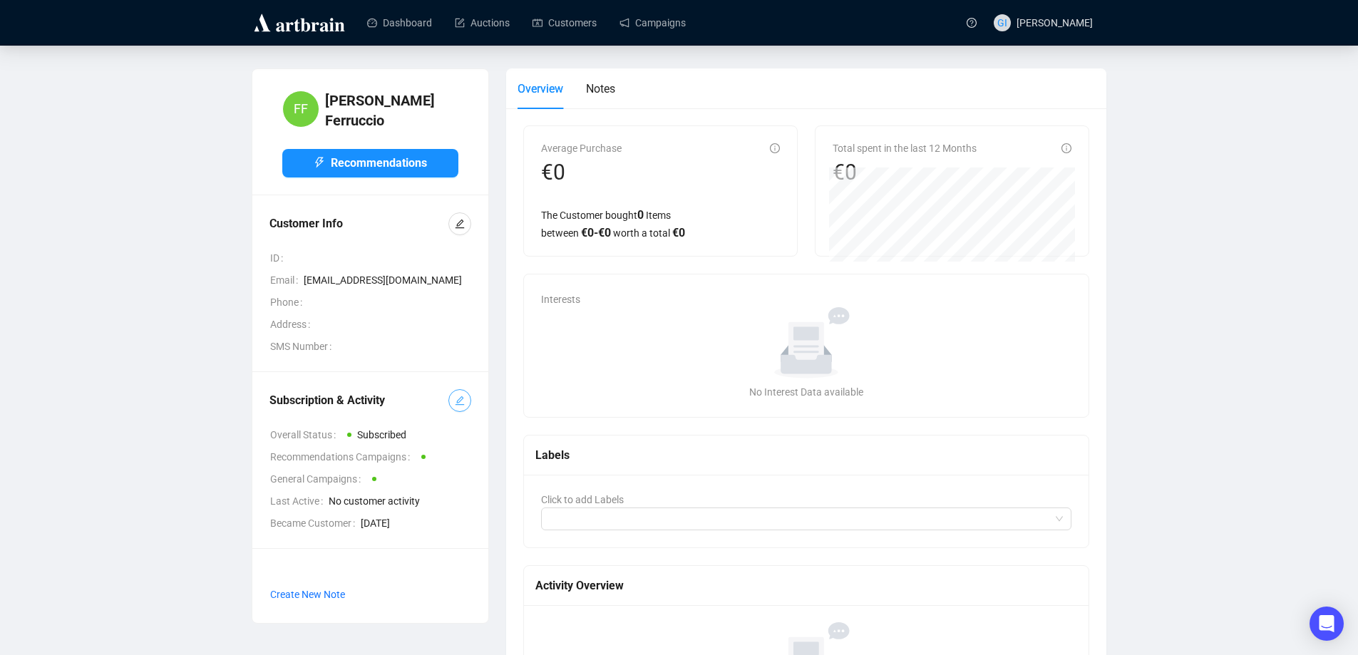
click at [455, 399] on button "button" at bounding box center [459, 400] width 23 height 23
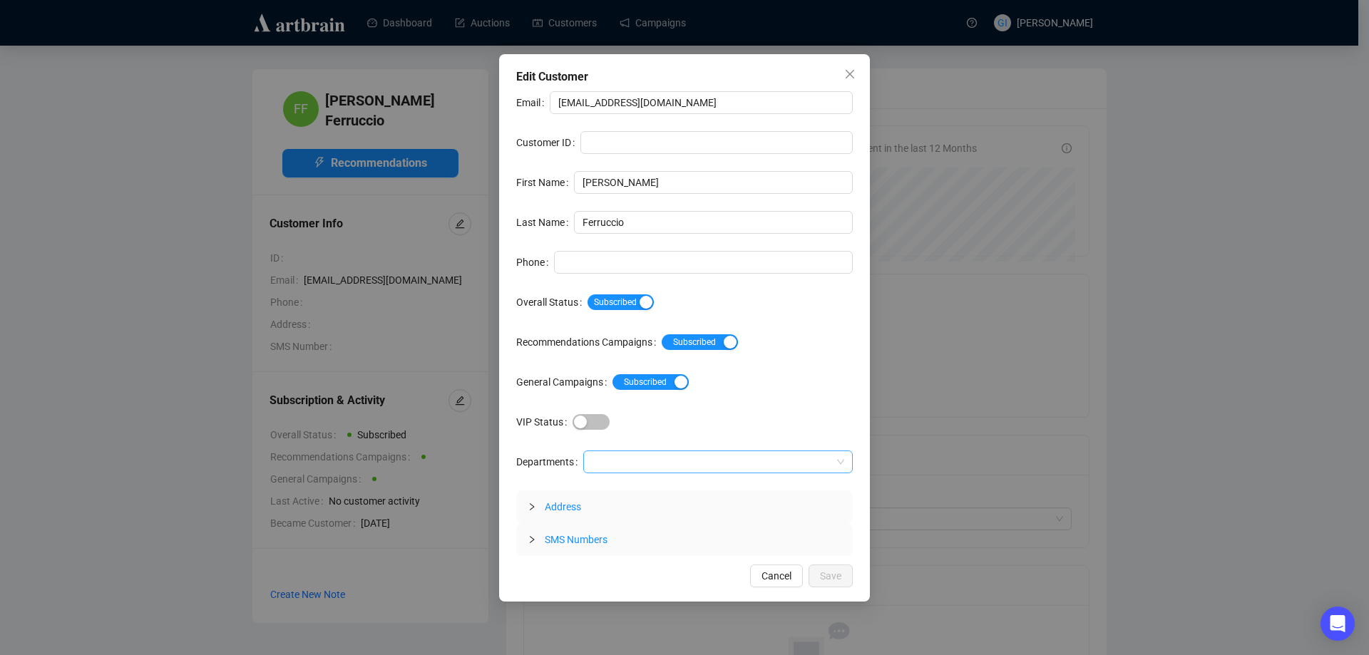
click at [630, 460] on div at bounding box center [710, 462] width 249 height 20
click at [636, 493] on div "Autographs" at bounding box center [717, 491] width 247 height 16
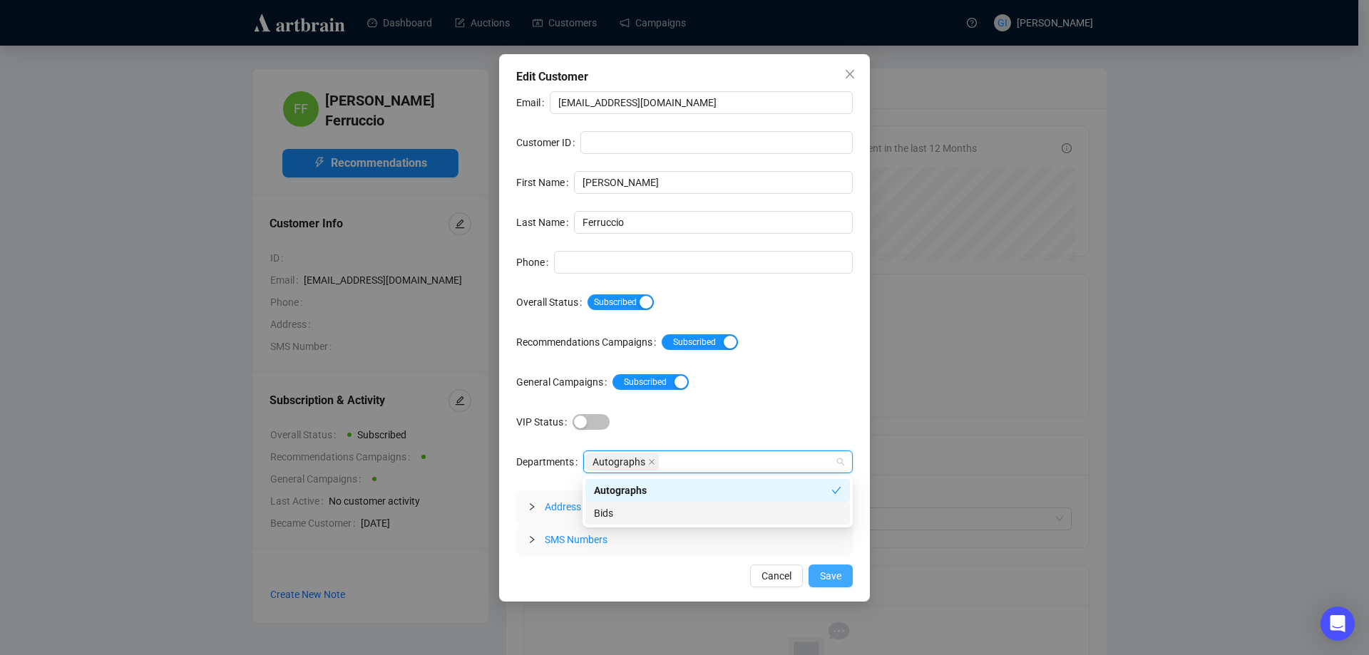
click at [837, 583] on span "Save" at bounding box center [830, 576] width 21 height 16
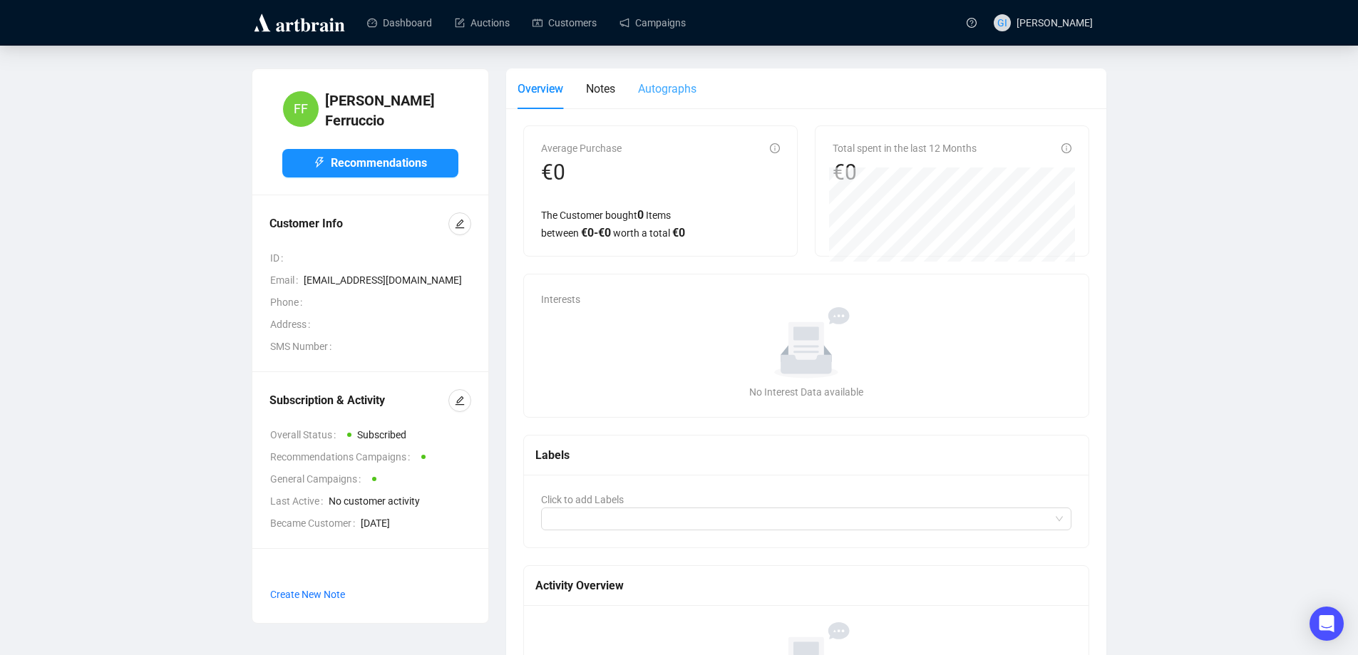
click at [674, 79] on div "Autographs" at bounding box center [667, 88] width 58 height 41
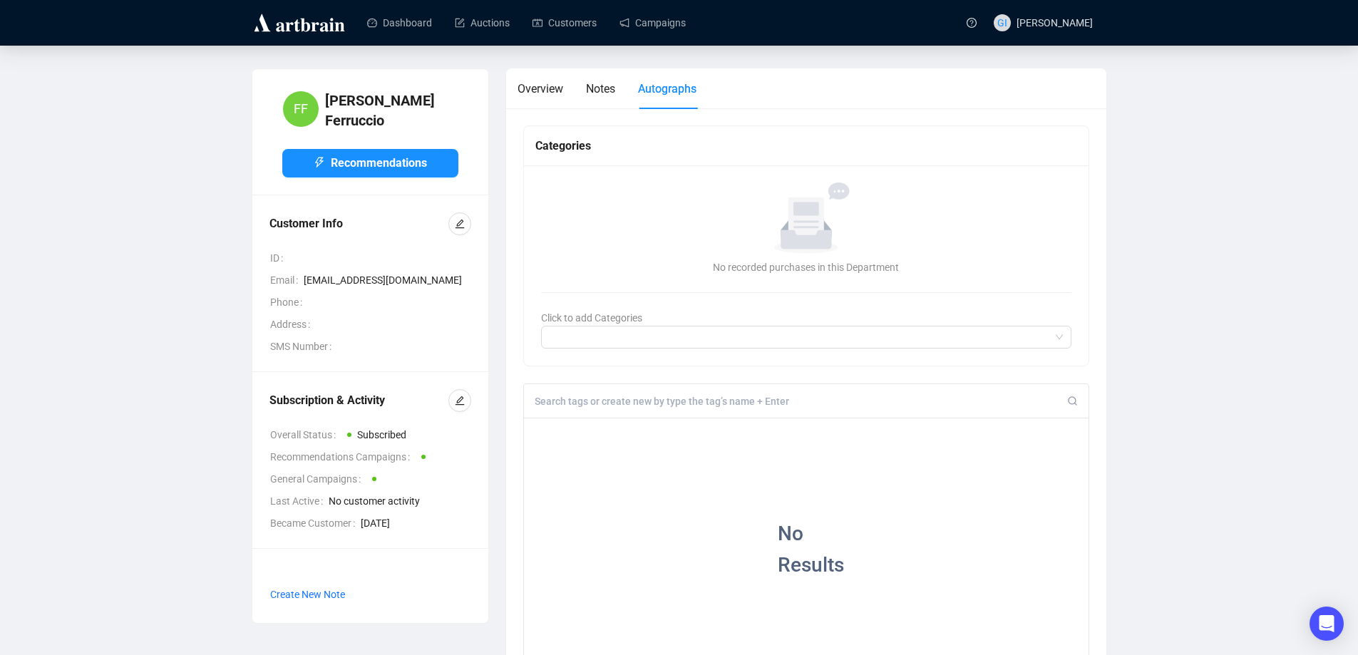
click at [562, 406] on input at bounding box center [801, 401] width 533 height 13
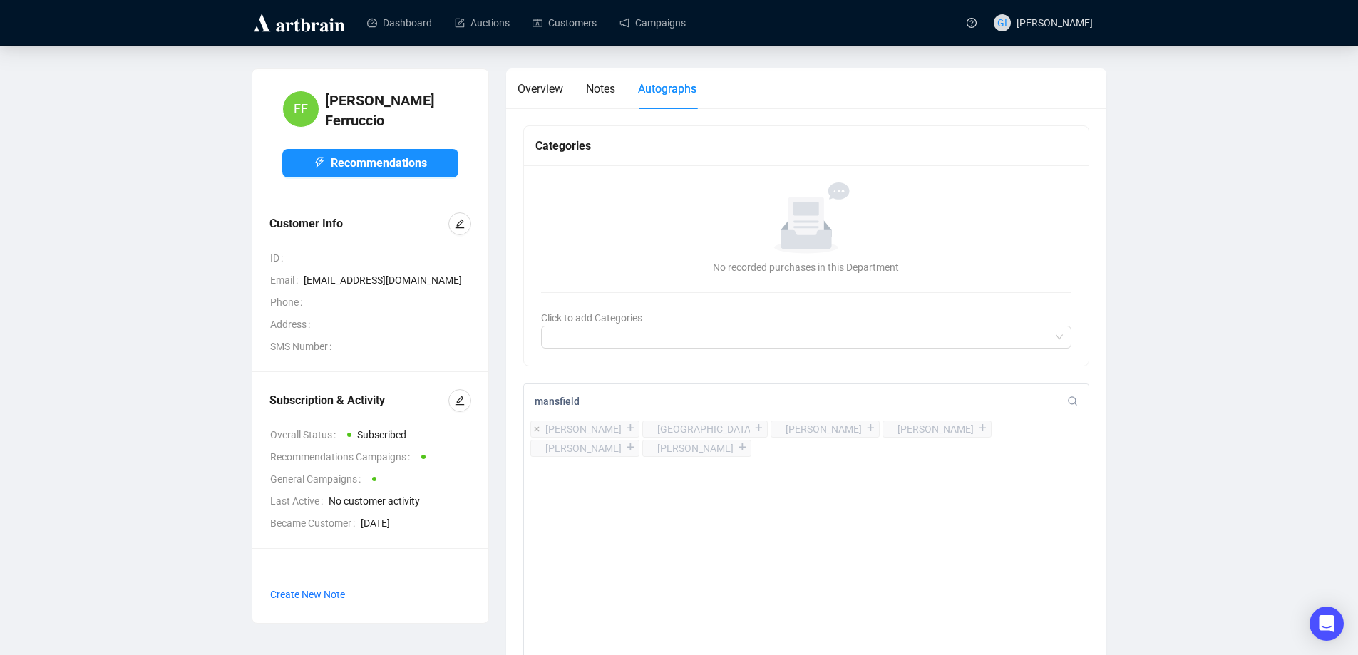
type input "mansfield"
click at [639, 428] on div "+" at bounding box center [631, 428] width 16 height 14
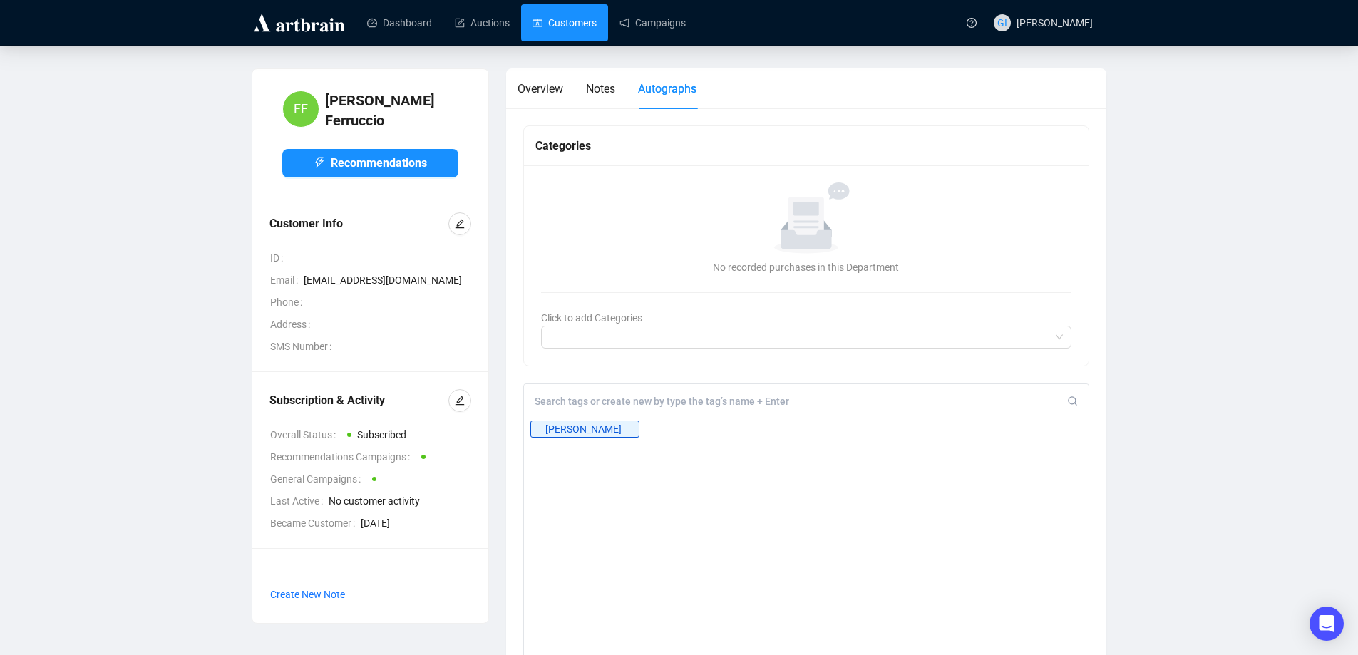
click at [559, 15] on link "Customers" at bounding box center [565, 22] width 64 height 37
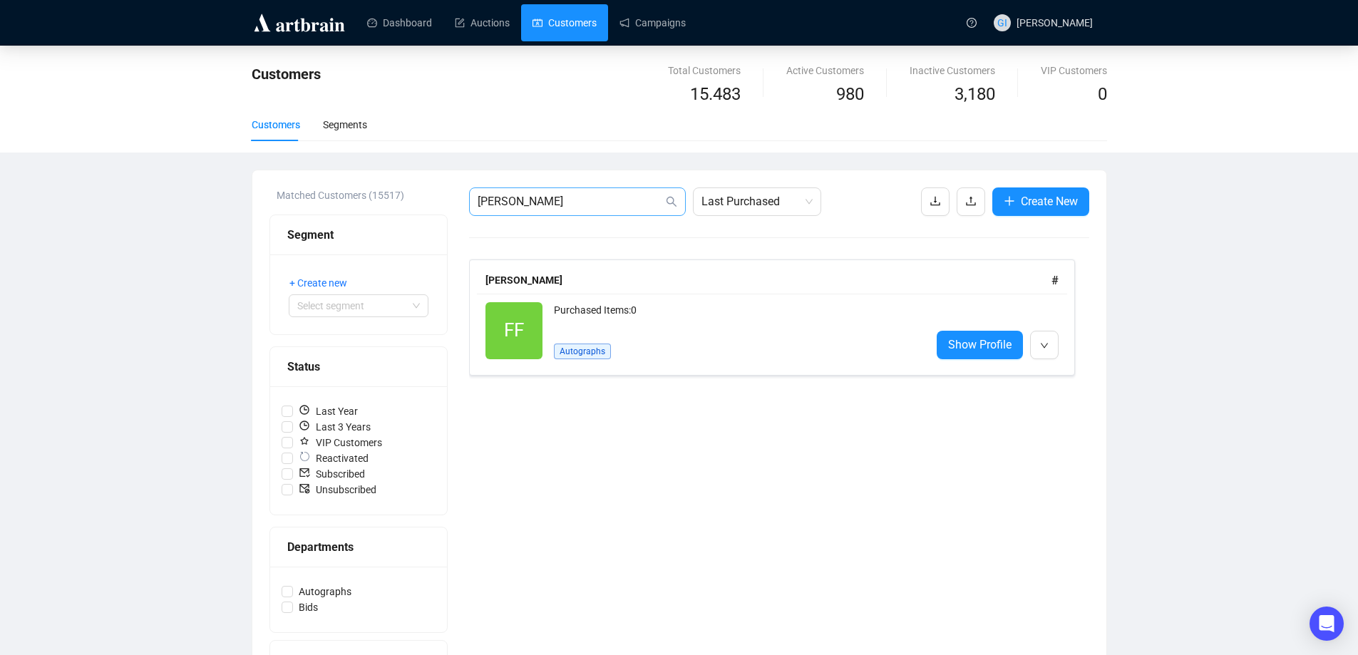
click at [560, 192] on span "[PERSON_NAME]" at bounding box center [577, 202] width 217 height 29
click at [555, 206] on input "[PERSON_NAME]" at bounding box center [570, 201] width 185 height 17
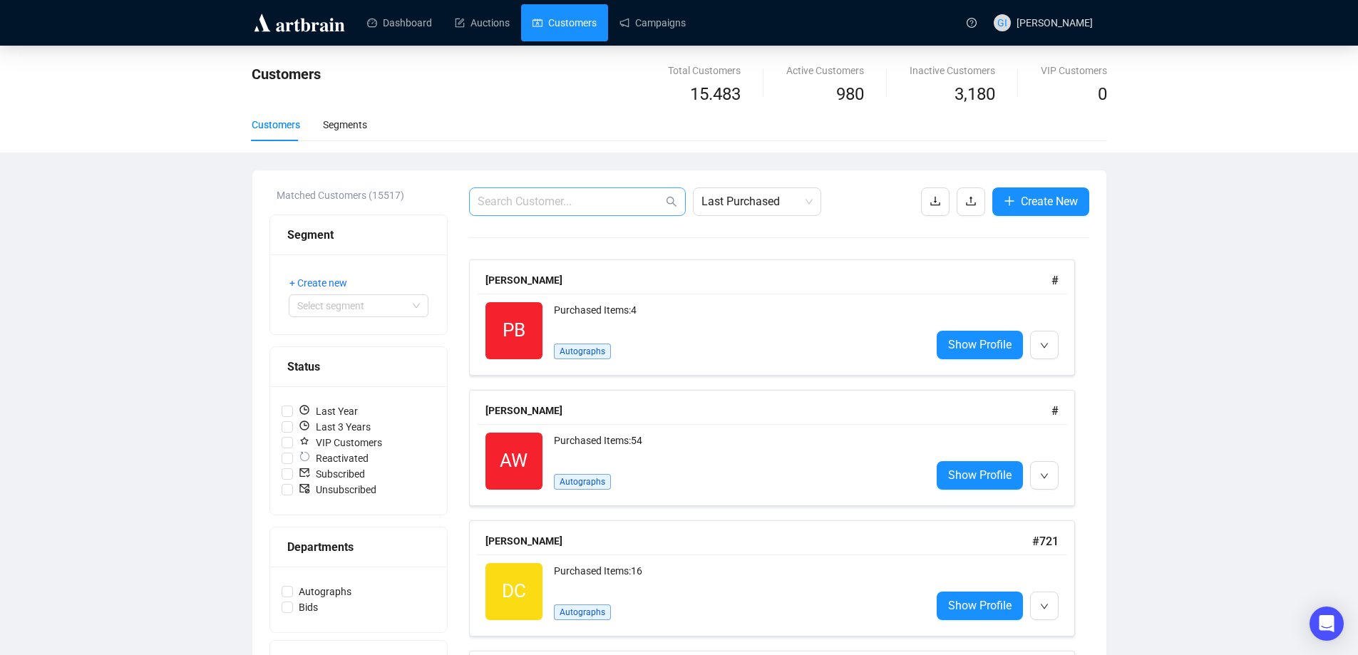
click at [540, 210] on span at bounding box center [577, 202] width 217 height 29
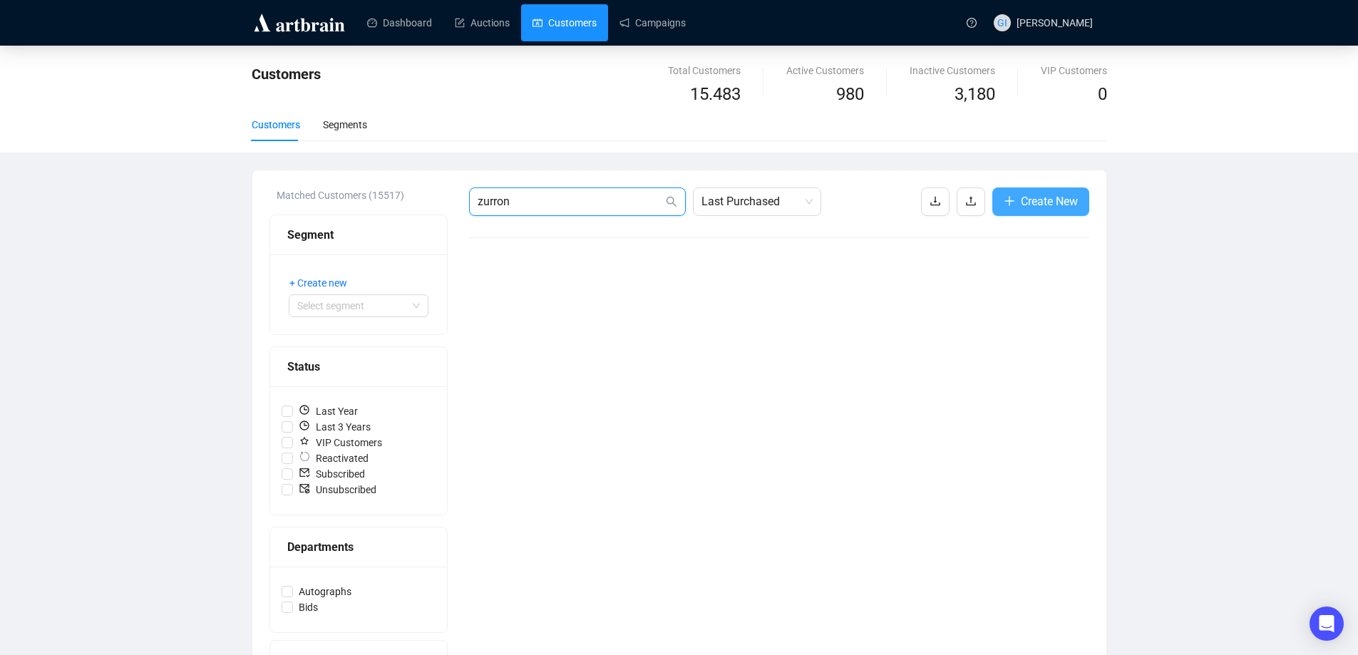
type input "zurron"
click at [1012, 199] on icon "plus" at bounding box center [1009, 200] width 11 height 11
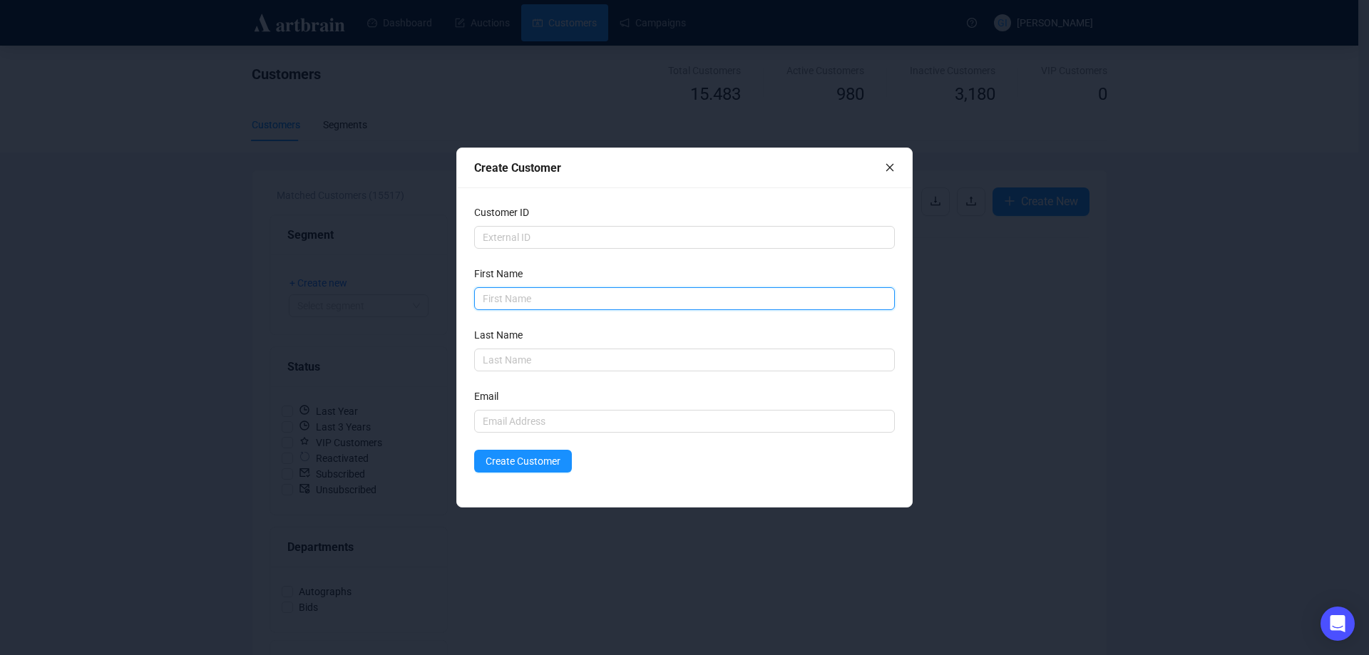
click at [557, 291] on input "text" at bounding box center [684, 298] width 421 height 23
type input "[PERSON_NAME]"
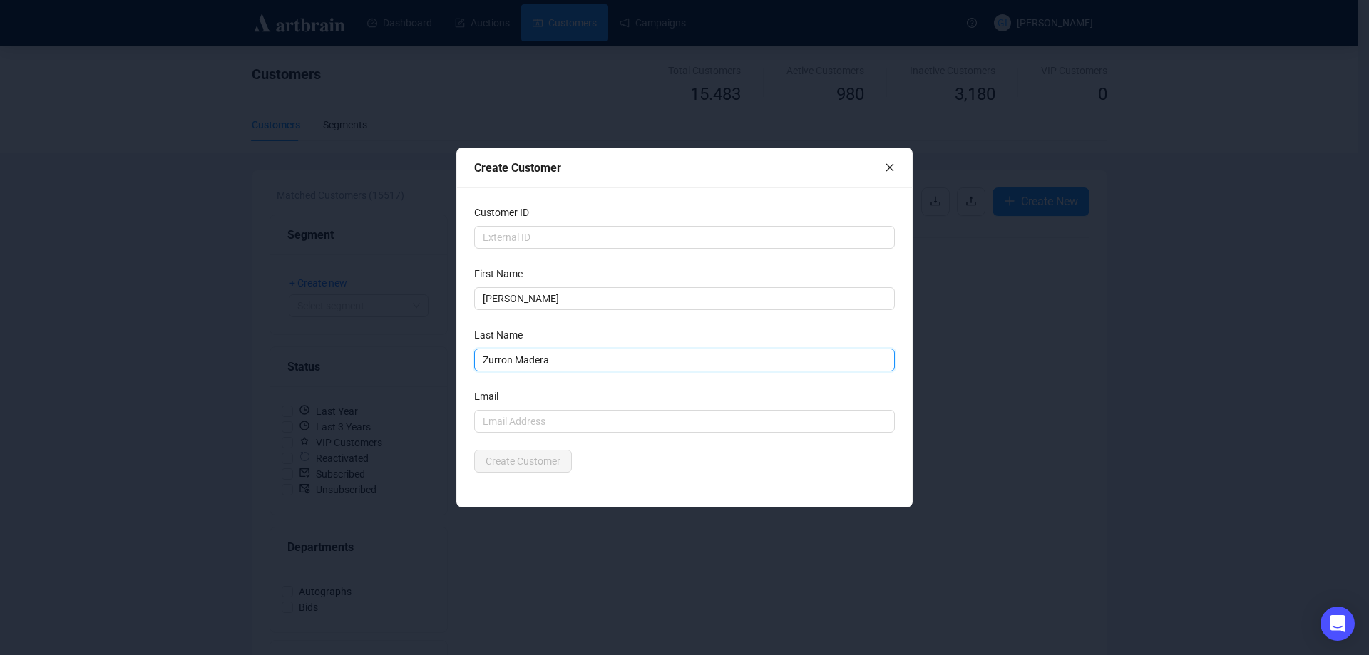
type input "Zurron Madera"
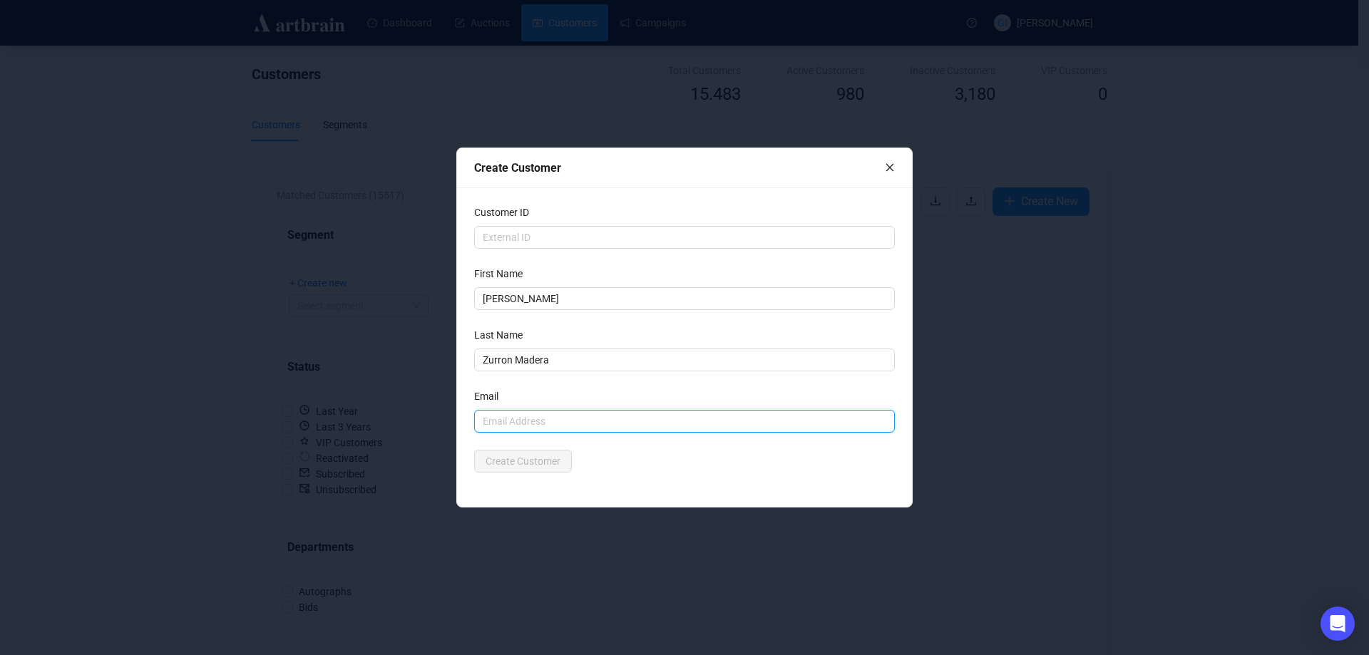
click at [498, 412] on input "text" at bounding box center [684, 421] width 421 height 23
type input "[EMAIL_ADDRESS][DOMAIN_NAME]"
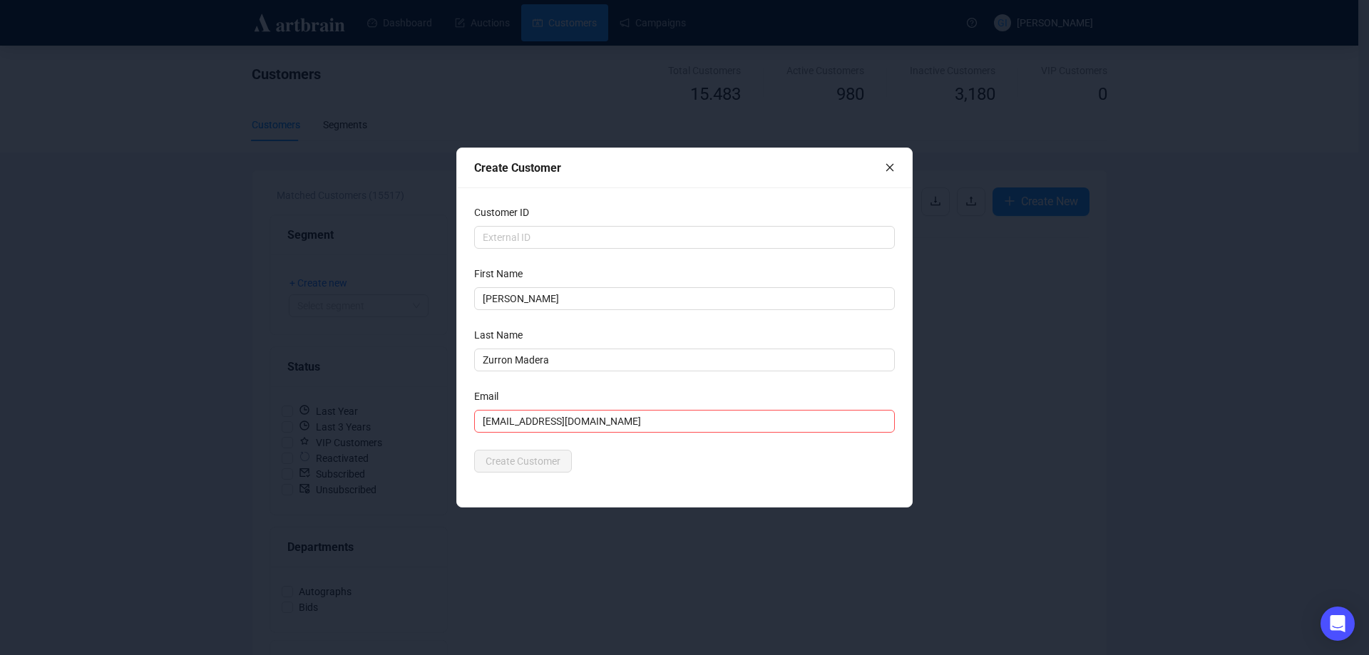
click at [652, 476] on div "Customer ID First Name [PERSON_NAME] Last Name [PERSON_NAME] Email [EMAIL_ADDRE…" at bounding box center [684, 347] width 455 height 319
click at [563, 458] on button "Create Customer" at bounding box center [523, 461] width 98 height 23
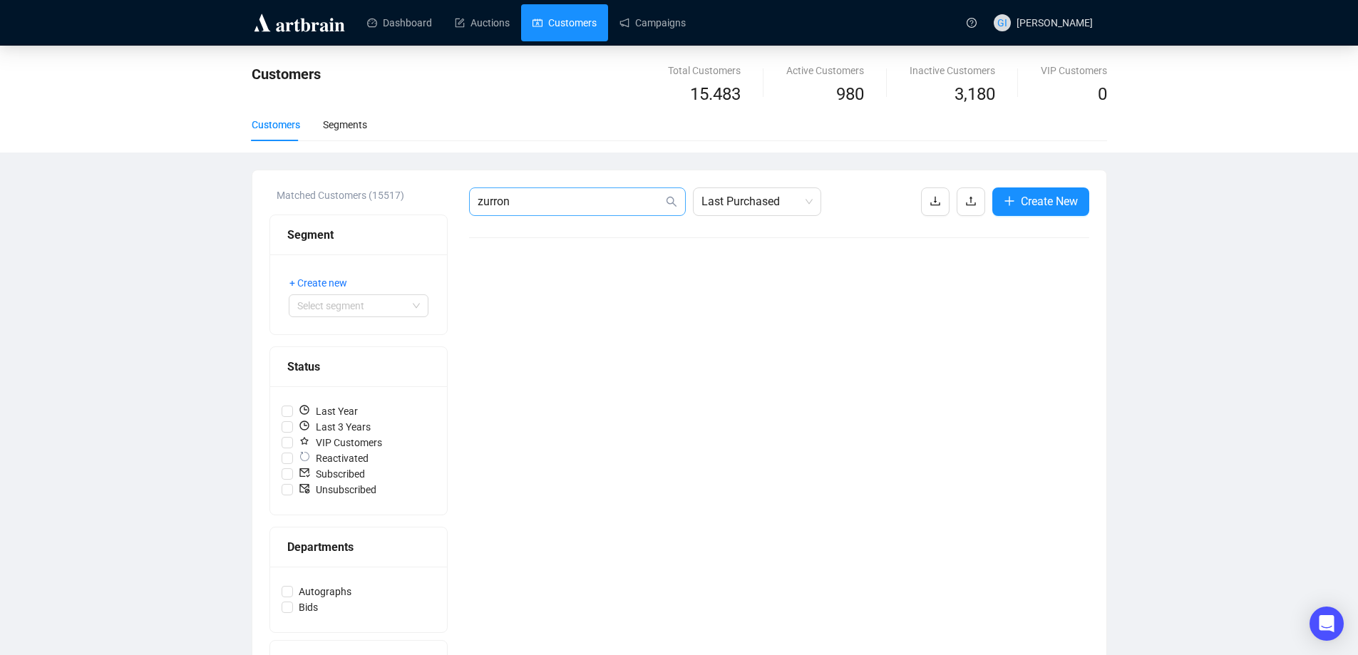
click at [535, 210] on span "zurron" at bounding box center [577, 202] width 217 height 29
click at [532, 202] on input "zurron" at bounding box center [570, 201] width 185 height 17
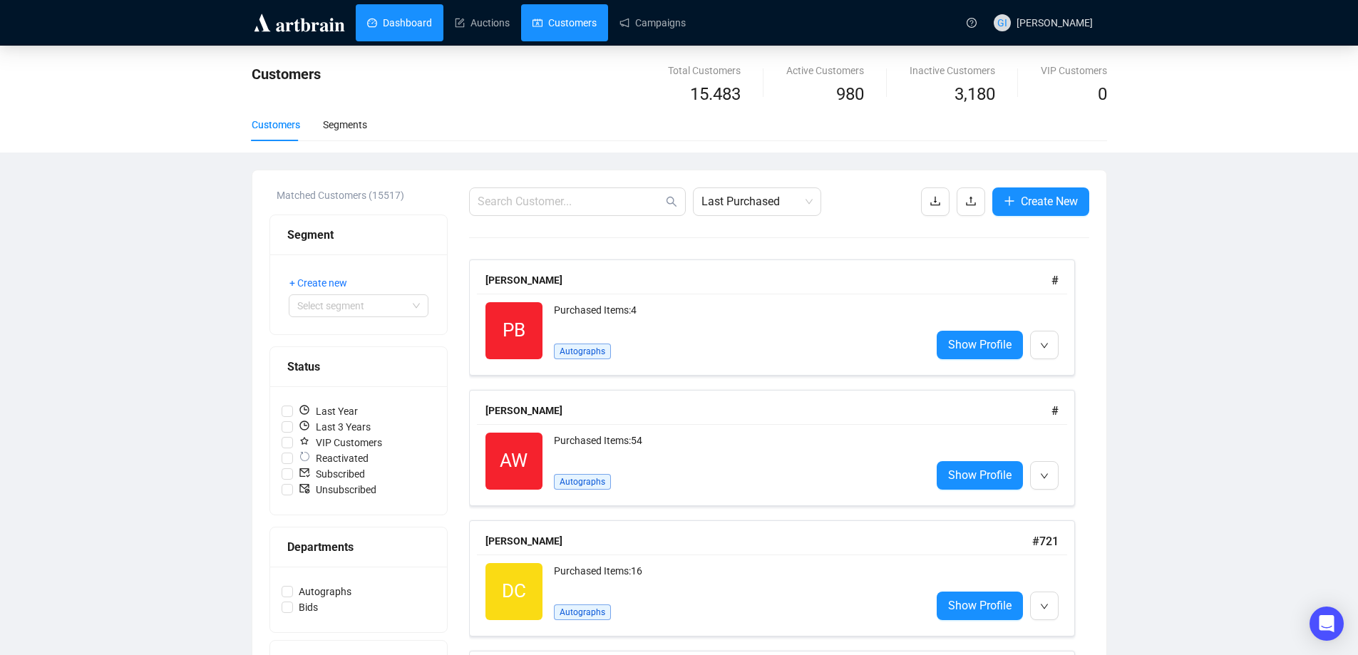
click at [405, 32] on link "Dashboard" at bounding box center [399, 22] width 65 height 37
